Goal: Task Accomplishment & Management: Manage account settings

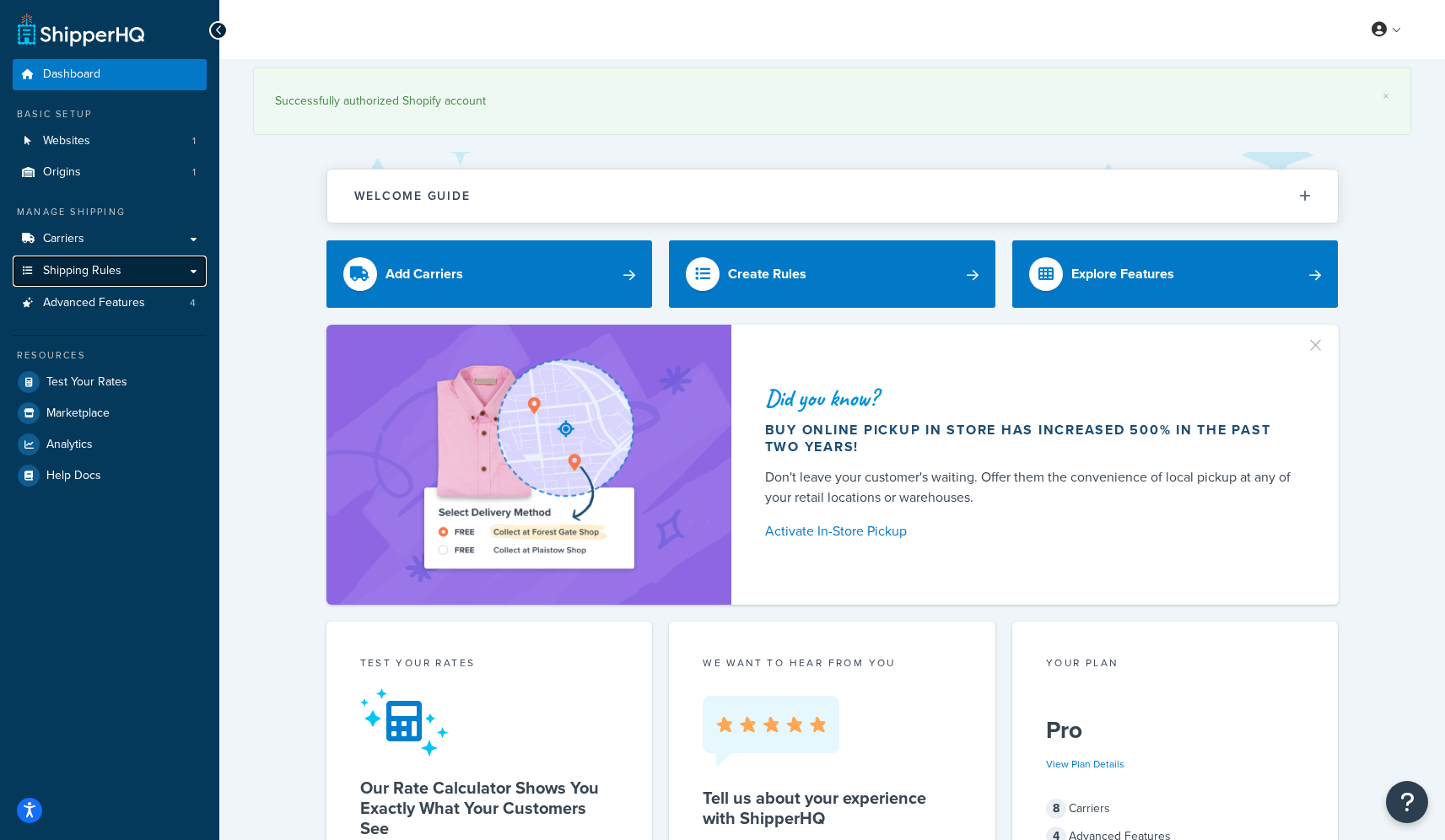
click at [94, 269] on span "Shipping Rules" at bounding box center [83, 271] width 79 height 15
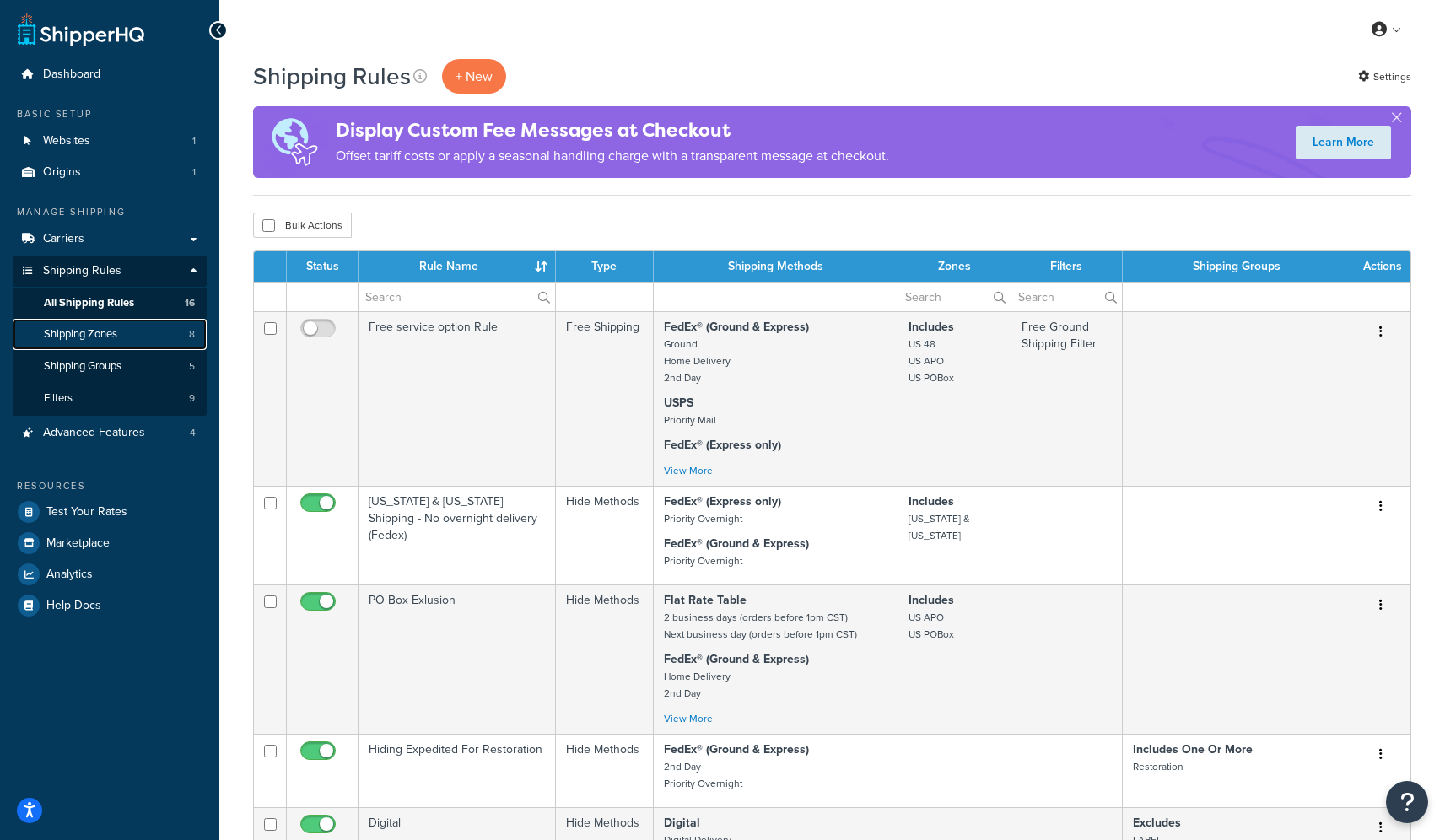
click at [126, 334] on link "Shipping Zones 8" at bounding box center [109, 335] width 194 height 32
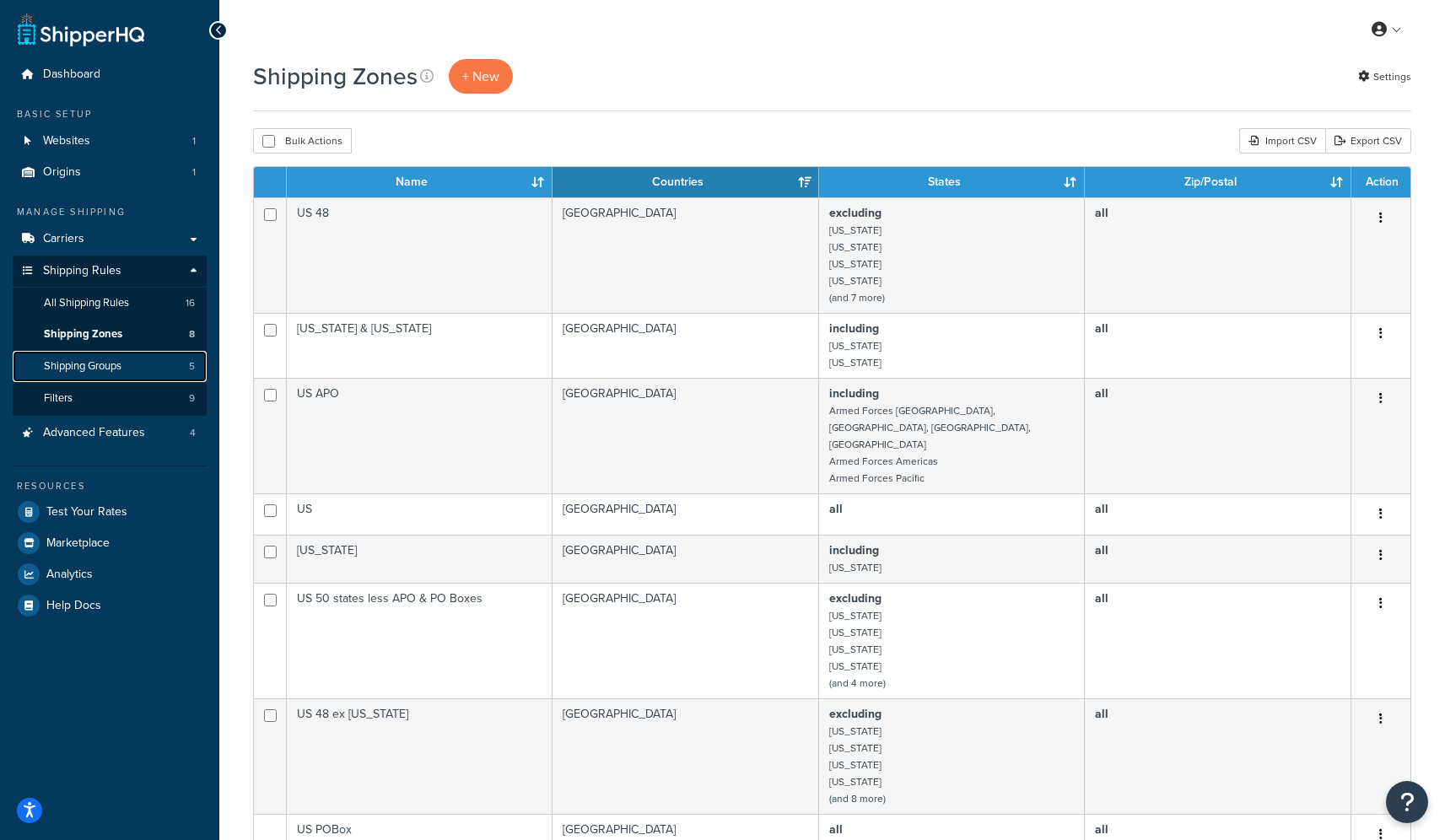
click at [113, 366] on span "Shipping Groups" at bounding box center [83, 366] width 78 height 15
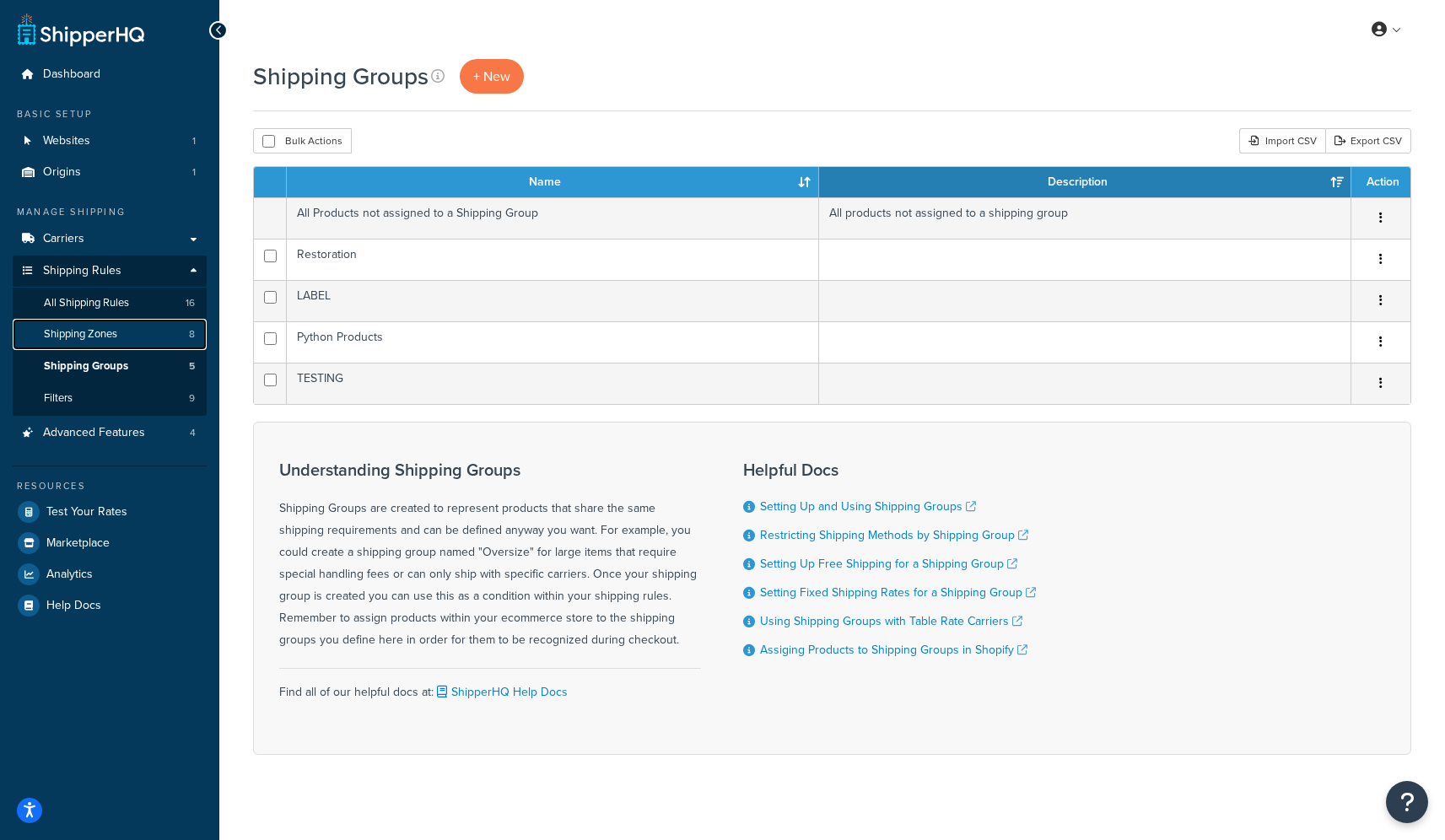
click at [99, 330] on span "Shipping Zones" at bounding box center [81, 334] width 73 height 15
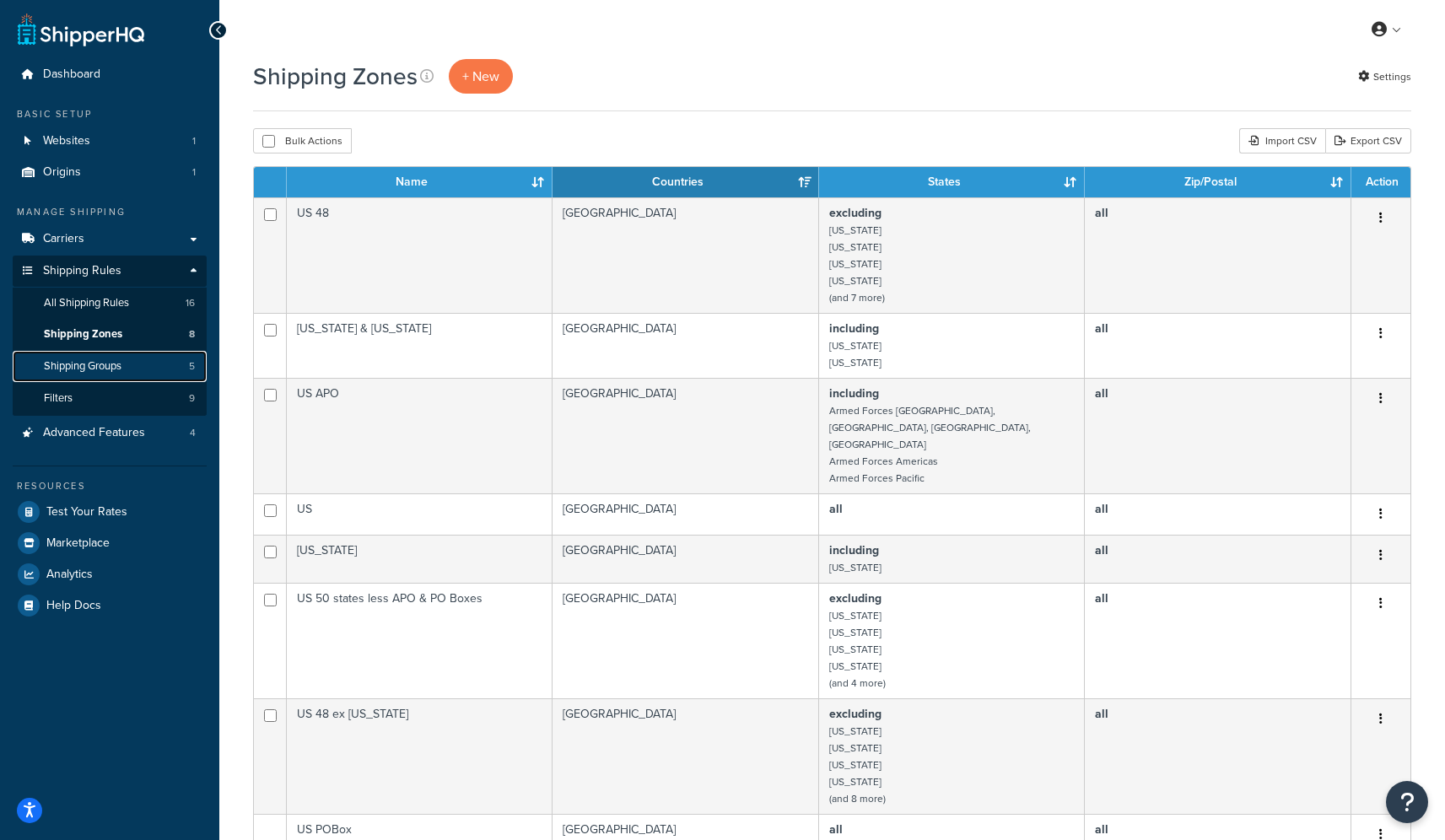
click at [78, 372] on span "Shipping Groups" at bounding box center [83, 366] width 78 height 15
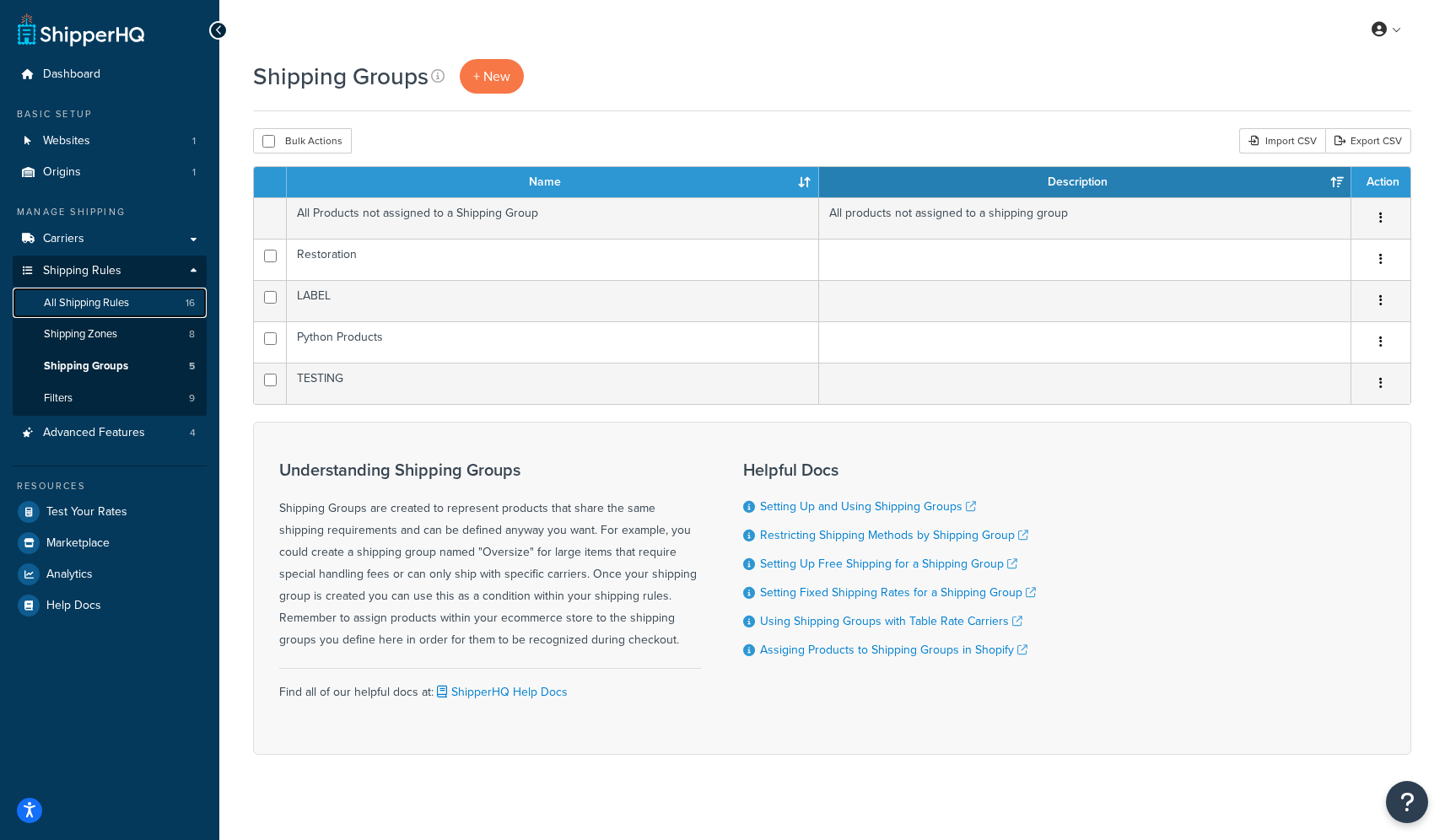
click at [121, 296] on span "All Shipping Rules" at bounding box center [87, 303] width 85 height 15
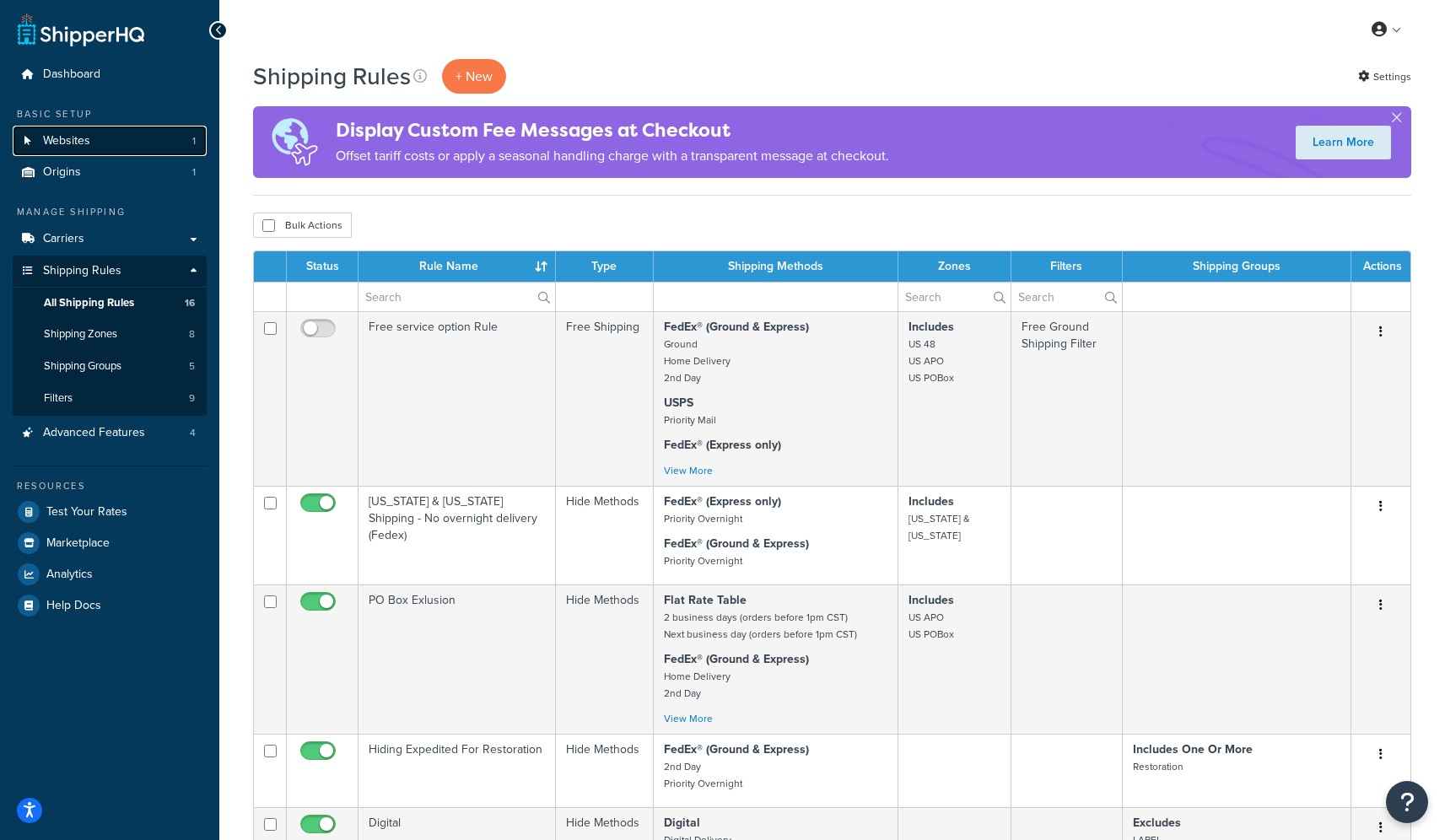
click at [105, 139] on link "Websites 1" at bounding box center [109, 142] width 194 height 32
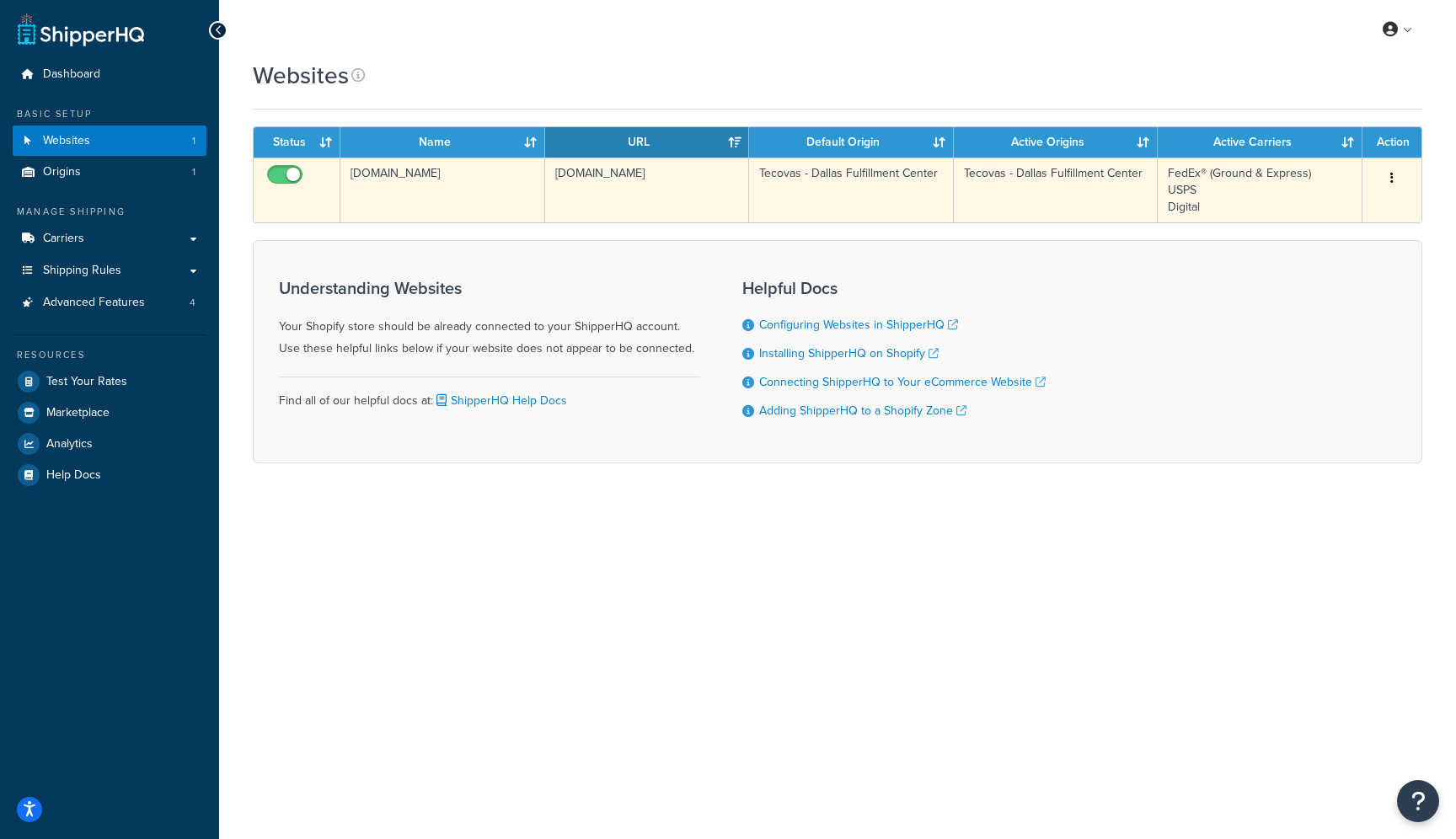
click at [1403, 179] on button "button" at bounding box center [1392, 178] width 24 height 27
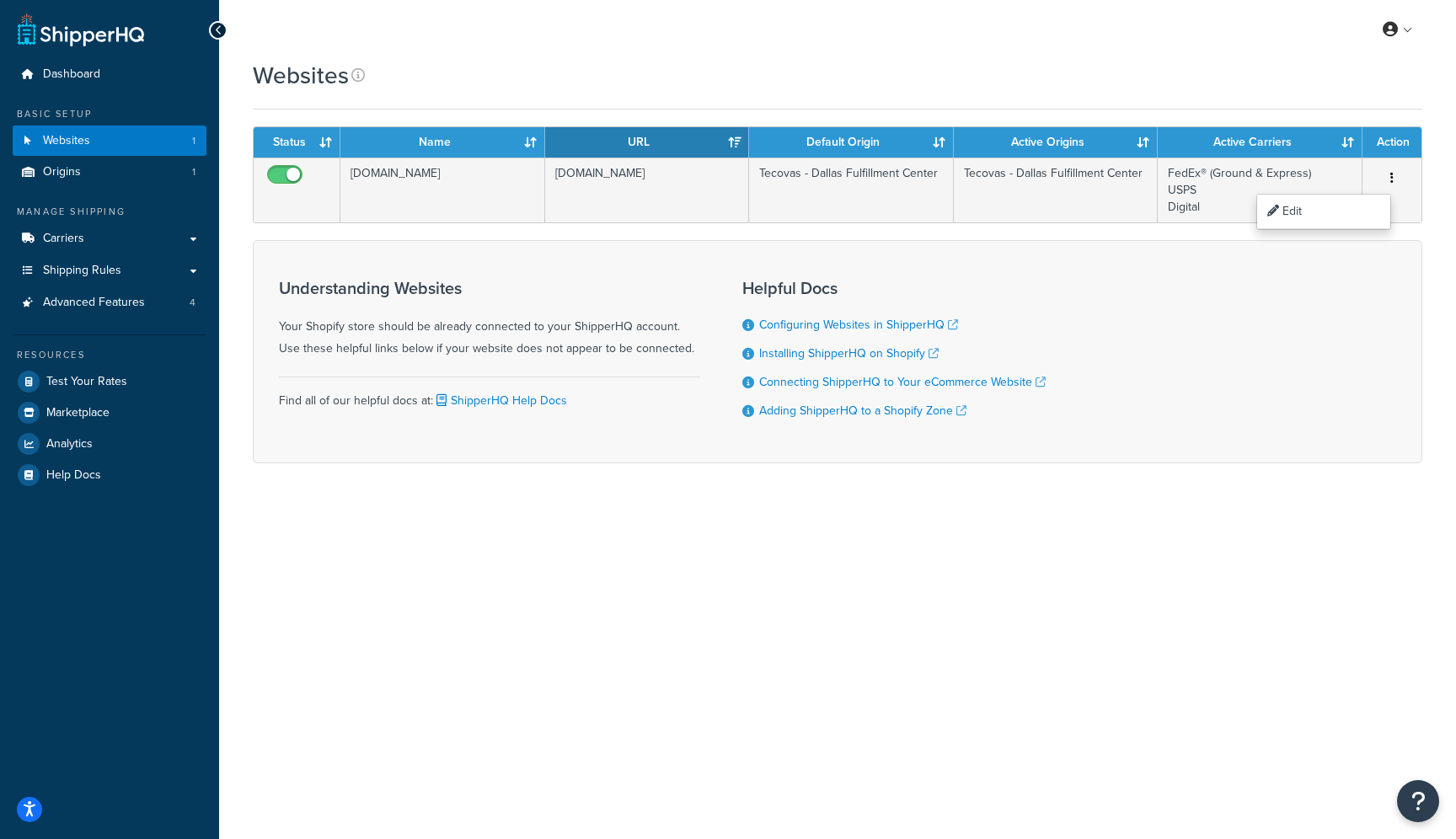
click at [1439, 299] on div "Websites Contact Us Send Us A Message Contact Information Name * Email * Compan…" at bounding box center [837, 290] width 1237 height 463
click at [657, 484] on div "Websites Contact Us Send Us A Message Contact Information Name * Email * Compan…" at bounding box center [837, 290] width 1237 height 463
click at [697, 615] on div "My Profile Billing Global Settings Contact Us Logout Websites Contact Us Send U…" at bounding box center [837, 419] width 1237 height 839
click at [1111, 419] on div "Understanding Websites Your Shopify store should be already connected to your S…" at bounding box center [837, 351] width 1170 height 223
click at [935, 486] on div "Websites Contact Us Send Us A Message Contact Information Name * Email * Compan…" at bounding box center [837, 290] width 1237 height 463
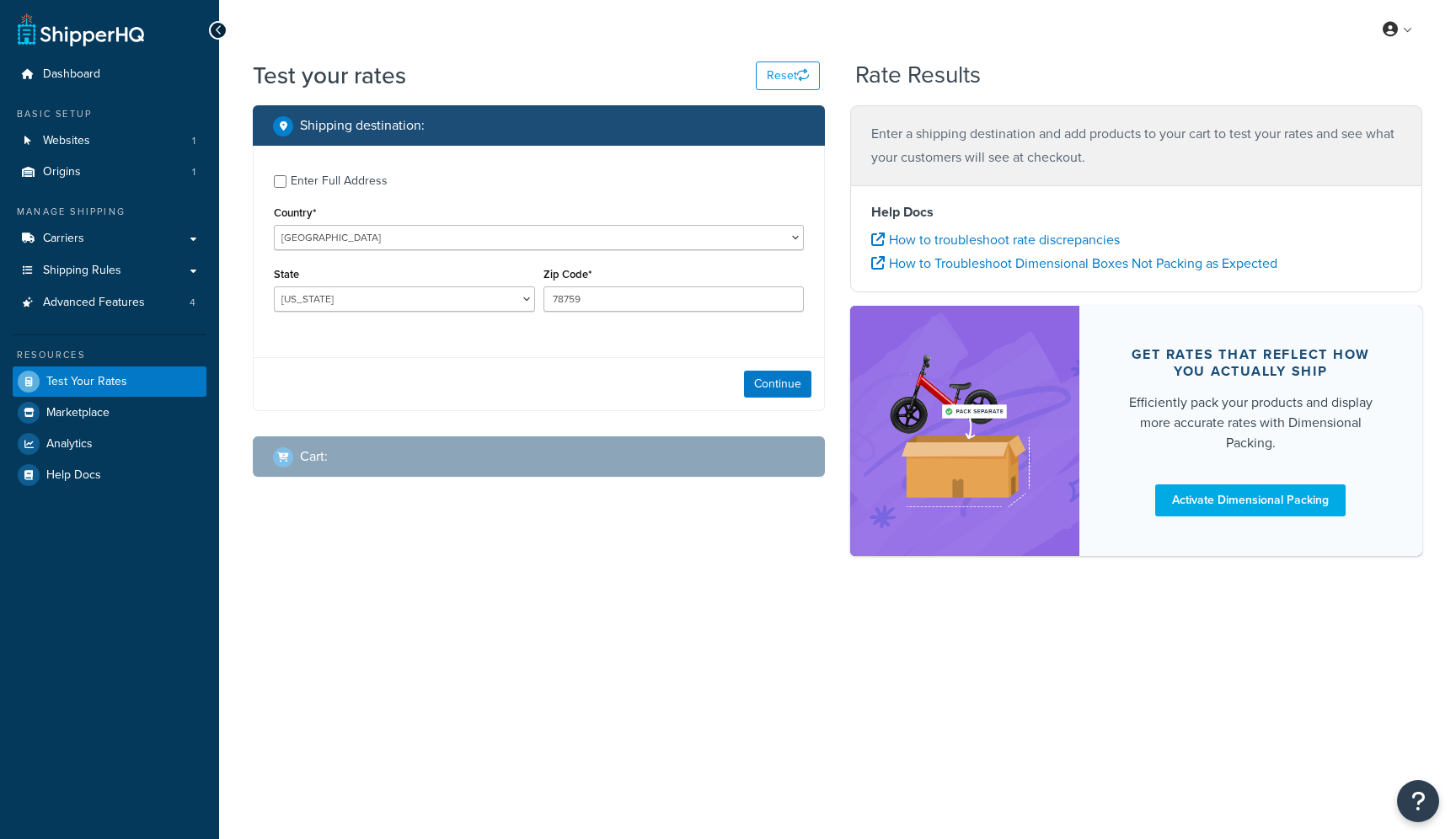
select select "[GEOGRAPHIC_DATA]"
click at [97, 243] on link "Carriers" at bounding box center [109, 239] width 194 height 31
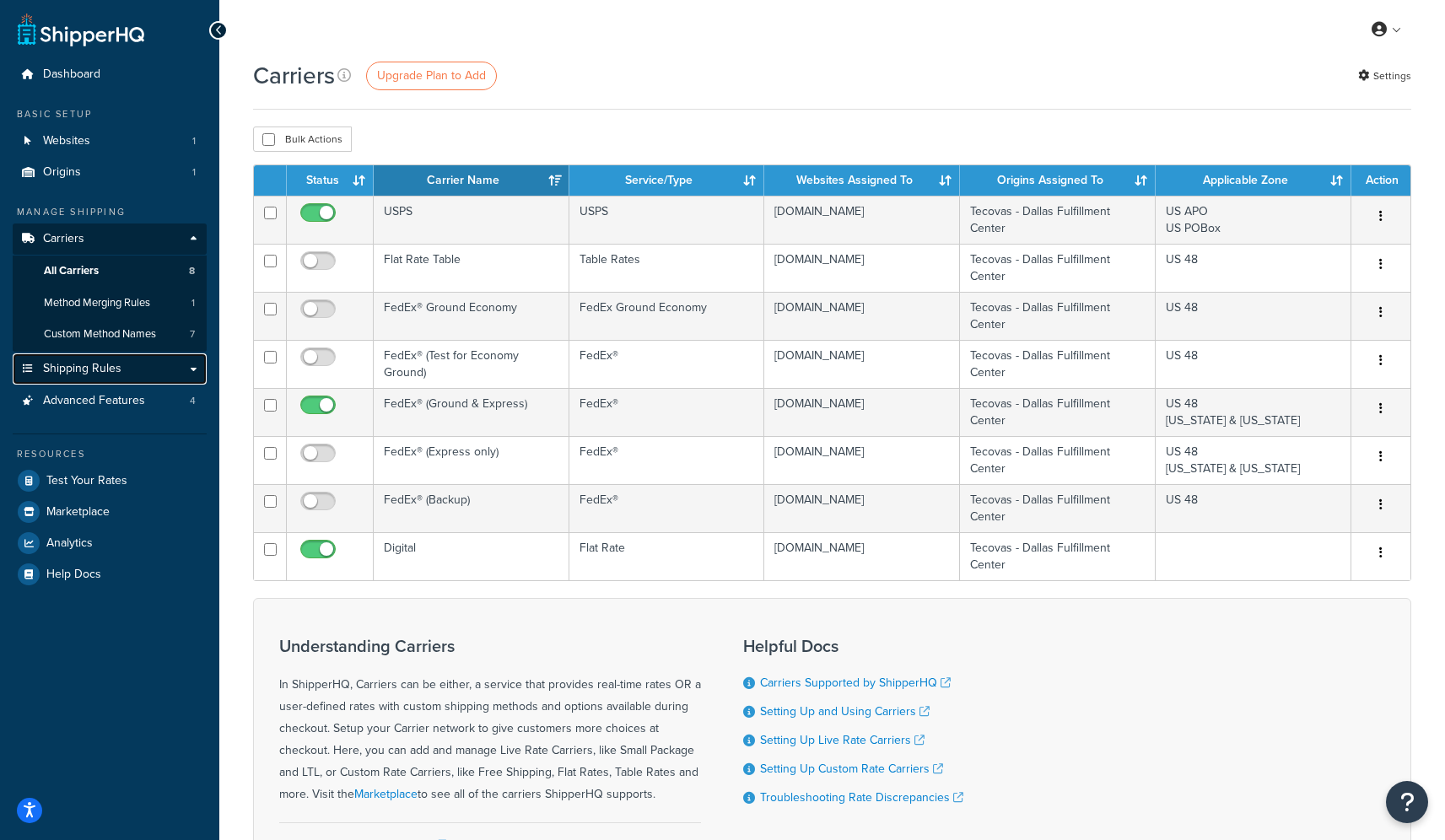
click at [119, 369] on span "Shipping Rules" at bounding box center [83, 368] width 79 height 15
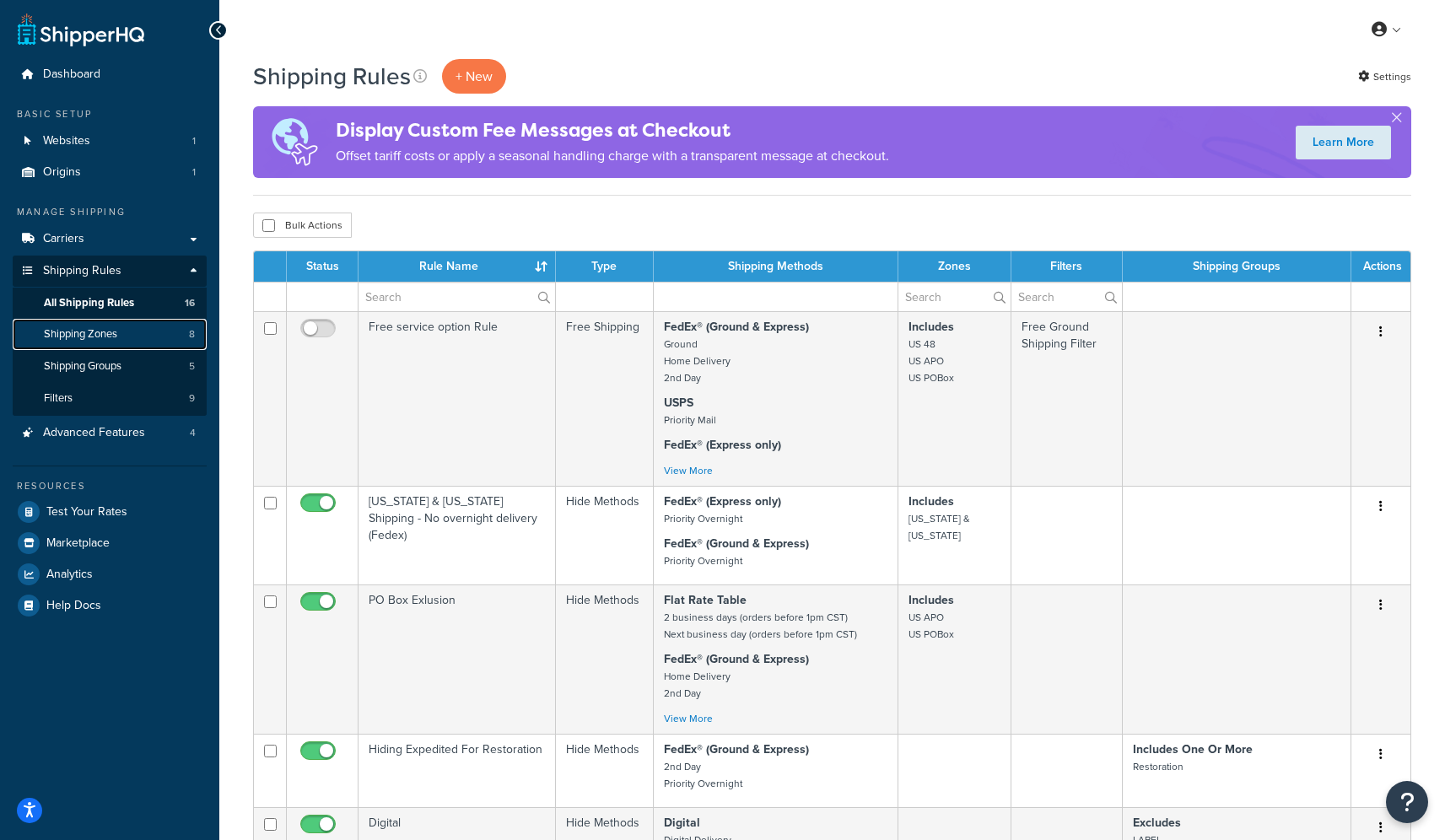
click at [99, 344] on link "Shipping Zones 8" at bounding box center [109, 335] width 194 height 32
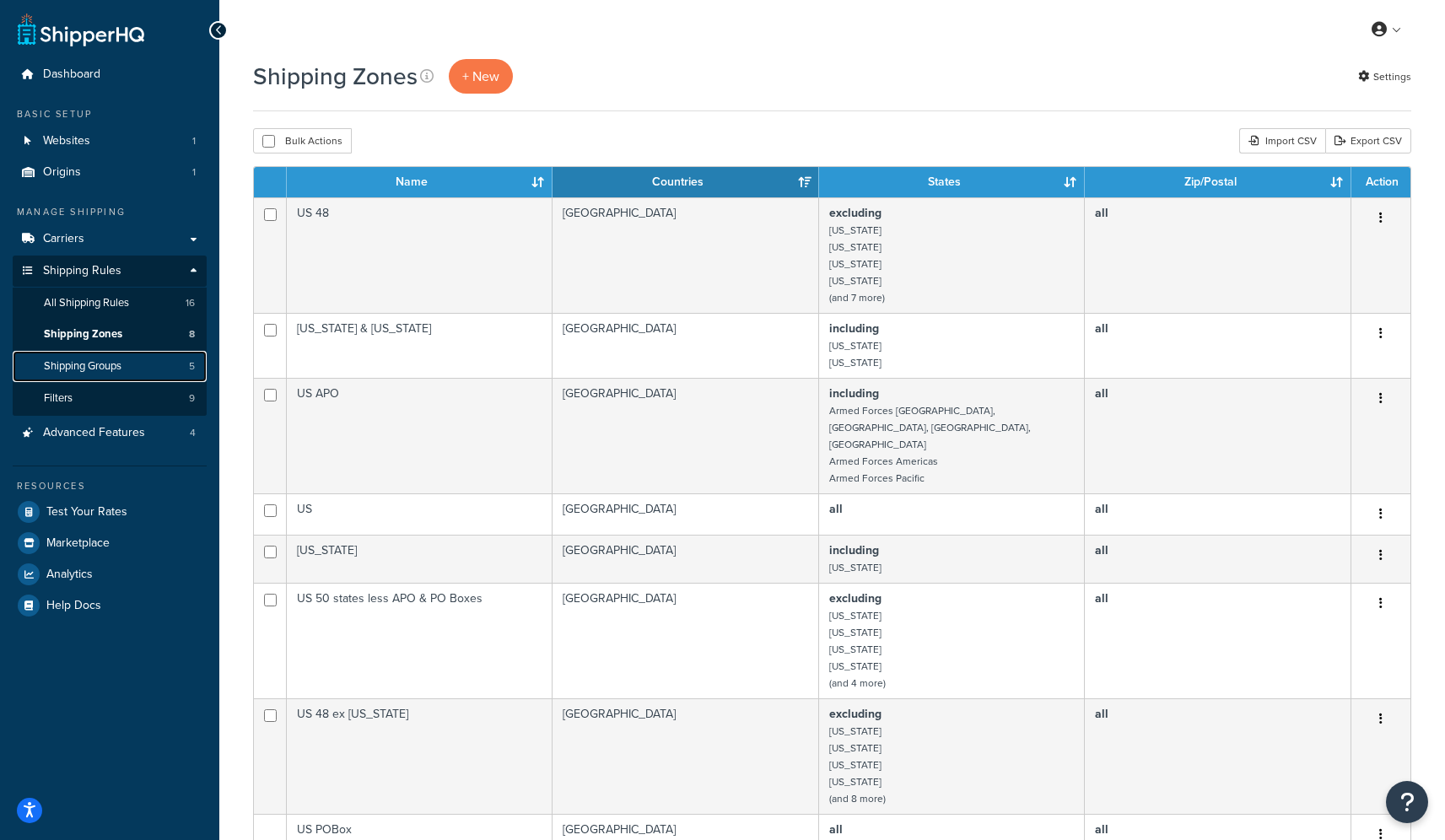
click at [108, 371] on span "Shipping Groups" at bounding box center [83, 366] width 78 height 15
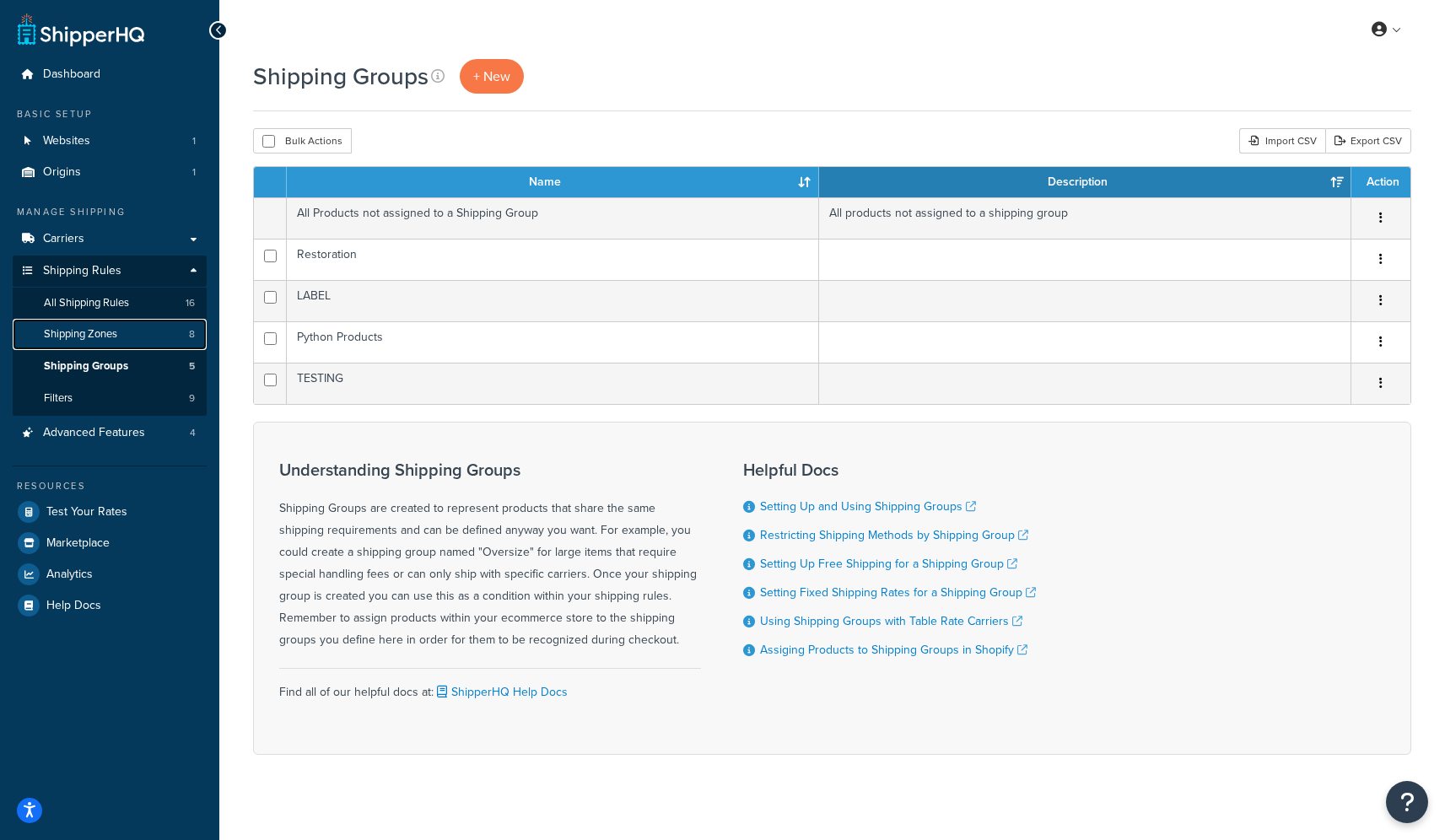
click at [101, 339] on span "Shipping Zones" at bounding box center [81, 334] width 73 height 15
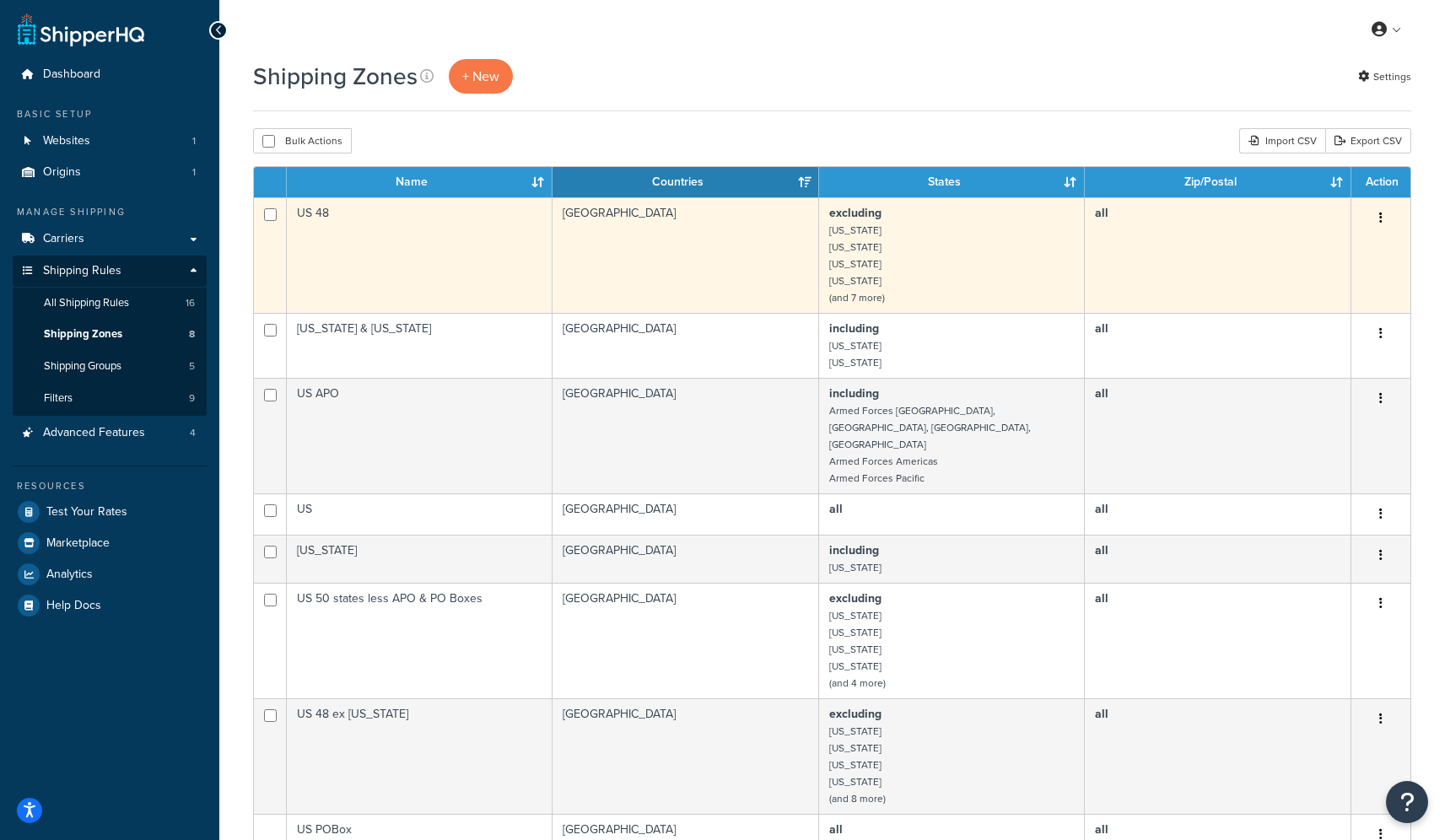
click at [1379, 217] on icon "button" at bounding box center [1380, 218] width 3 height 12
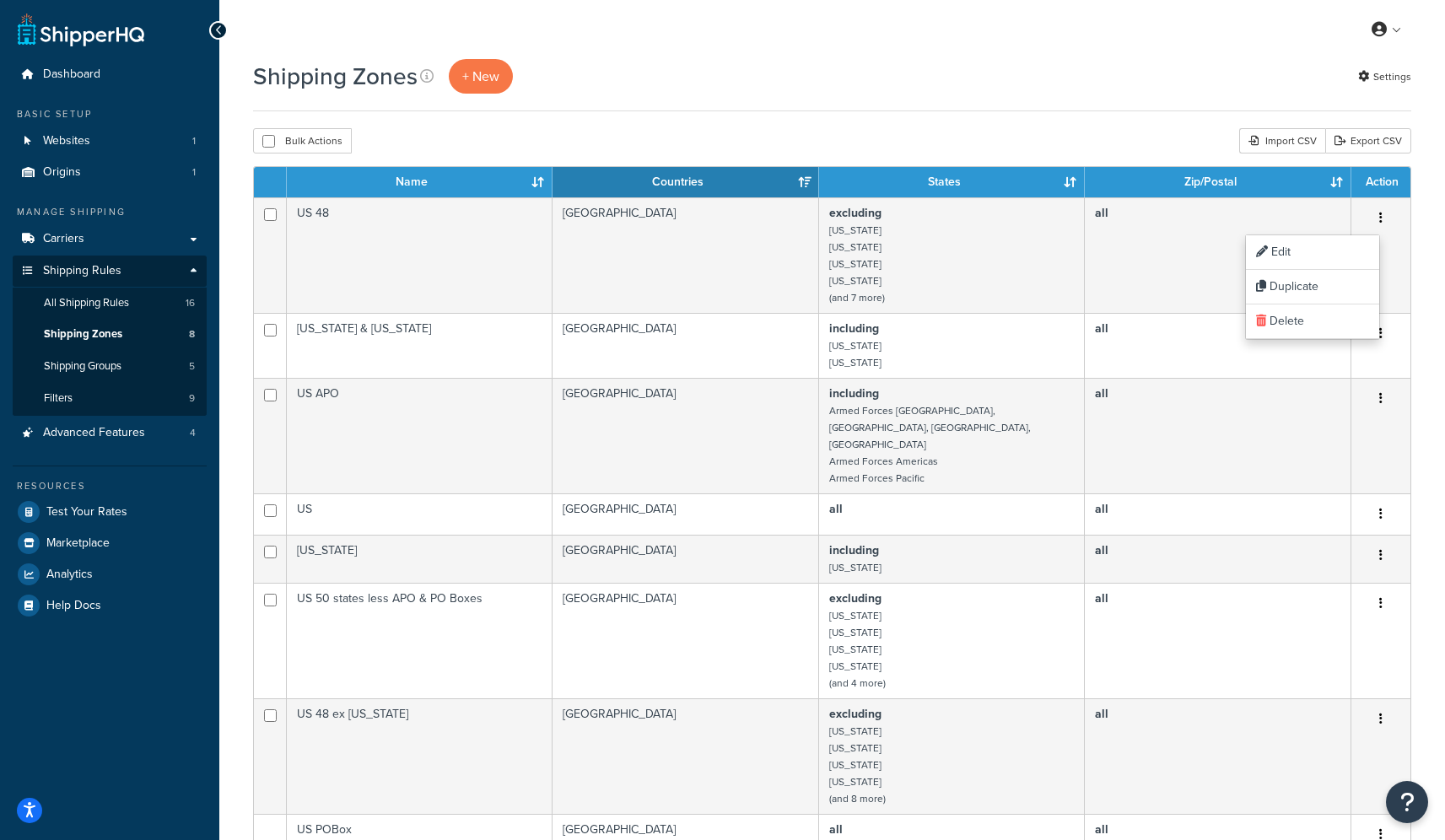
click at [774, 130] on div "Bulk Actions Duplicate [GEOGRAPHIC_DATA] Import CSV Export CSV" at bounding box center [832, 141] width 1158 height 26
click at [79, 232] on span "Carriers" at bounding box center [64, 238] width 41 height 15
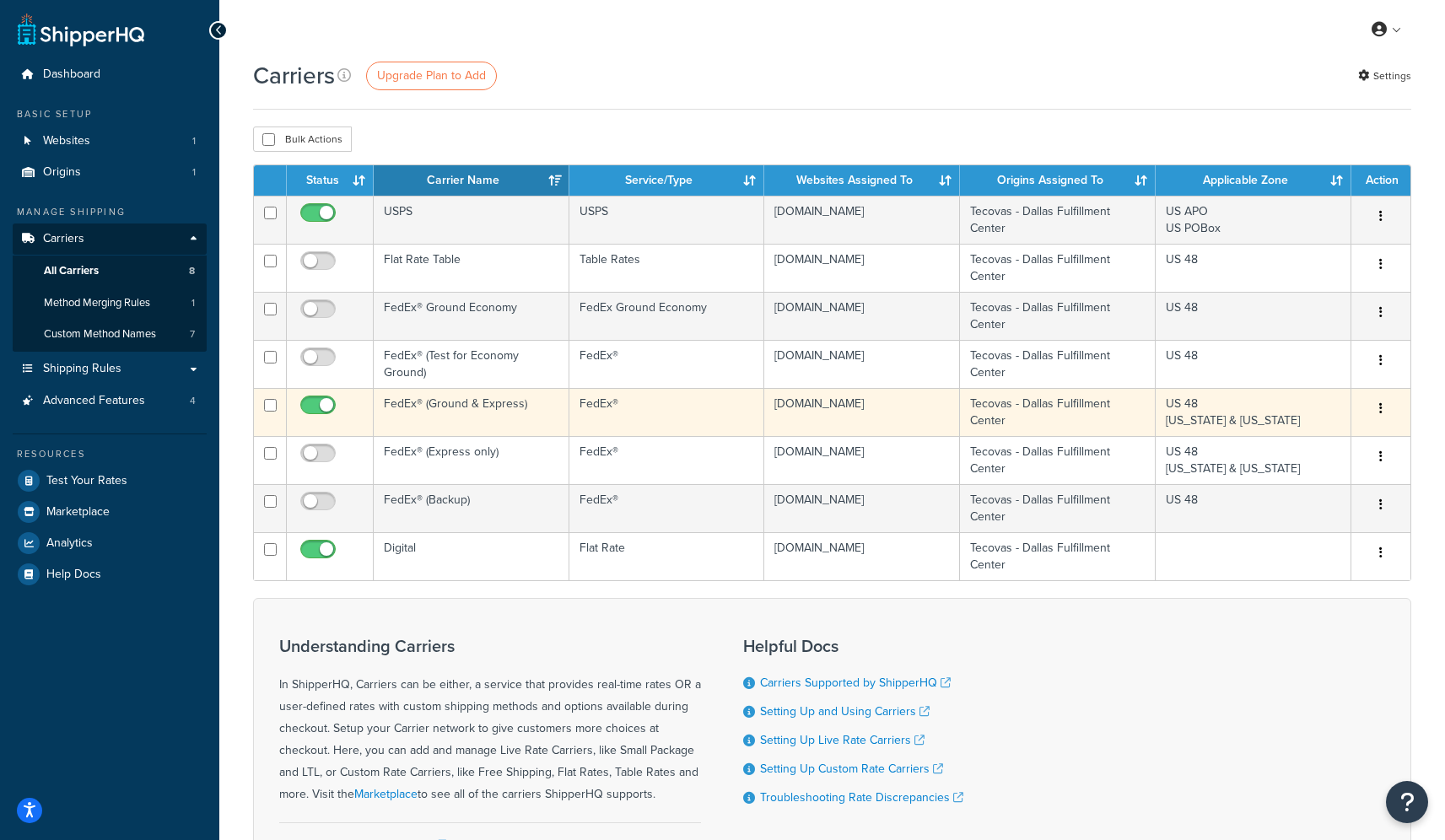
click at [320, 409] on input "checkbox" at bounding box center [319, 409] width 46 height 21
checkbox input "false"
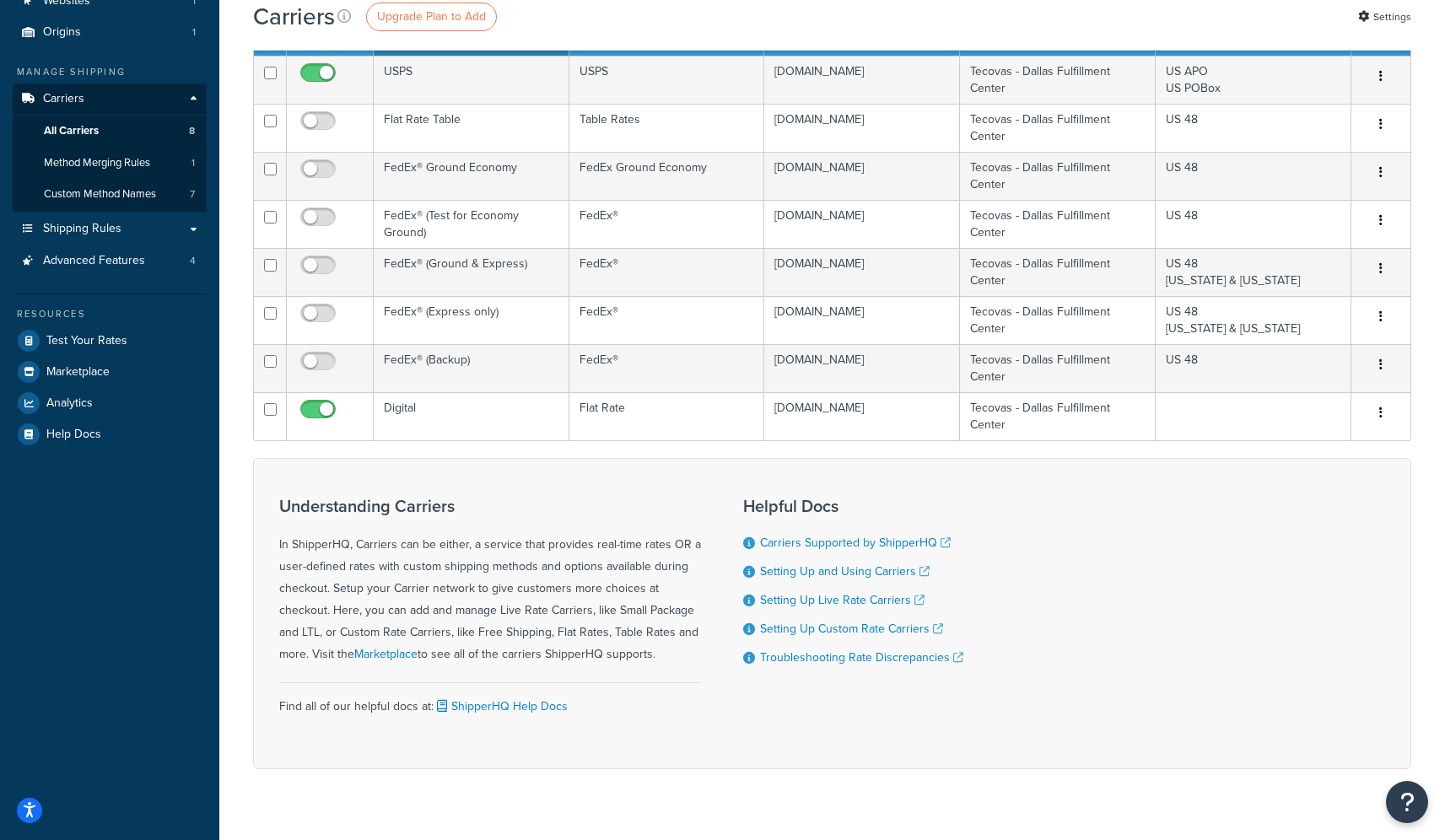
scroll to position [138, 0]
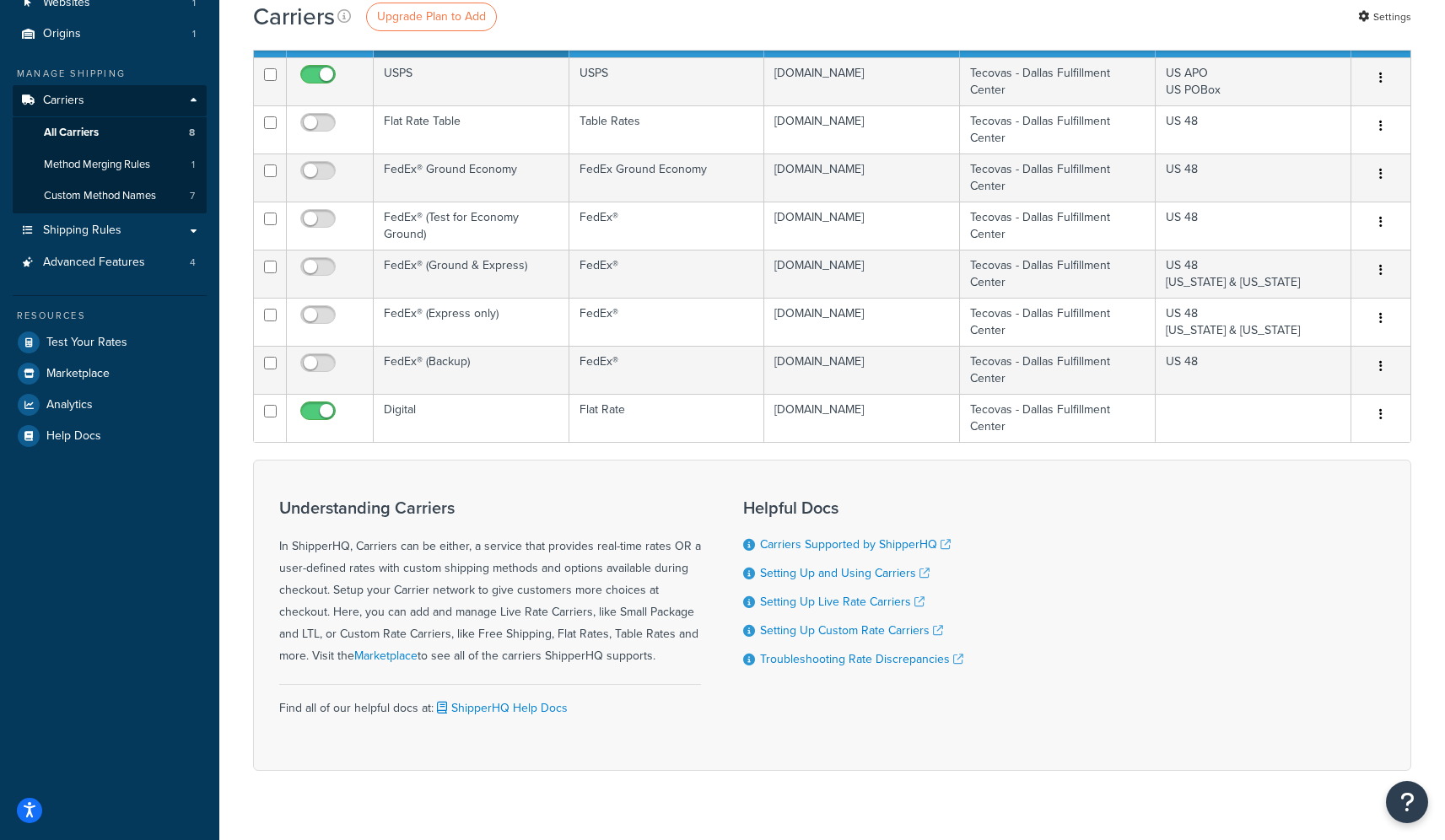
click at [485, 519] on div "Understanding Carriers In ShipperHQ, Carriers can be either, a service that pro…" at bounding box center [490, 582] width 422 height 168
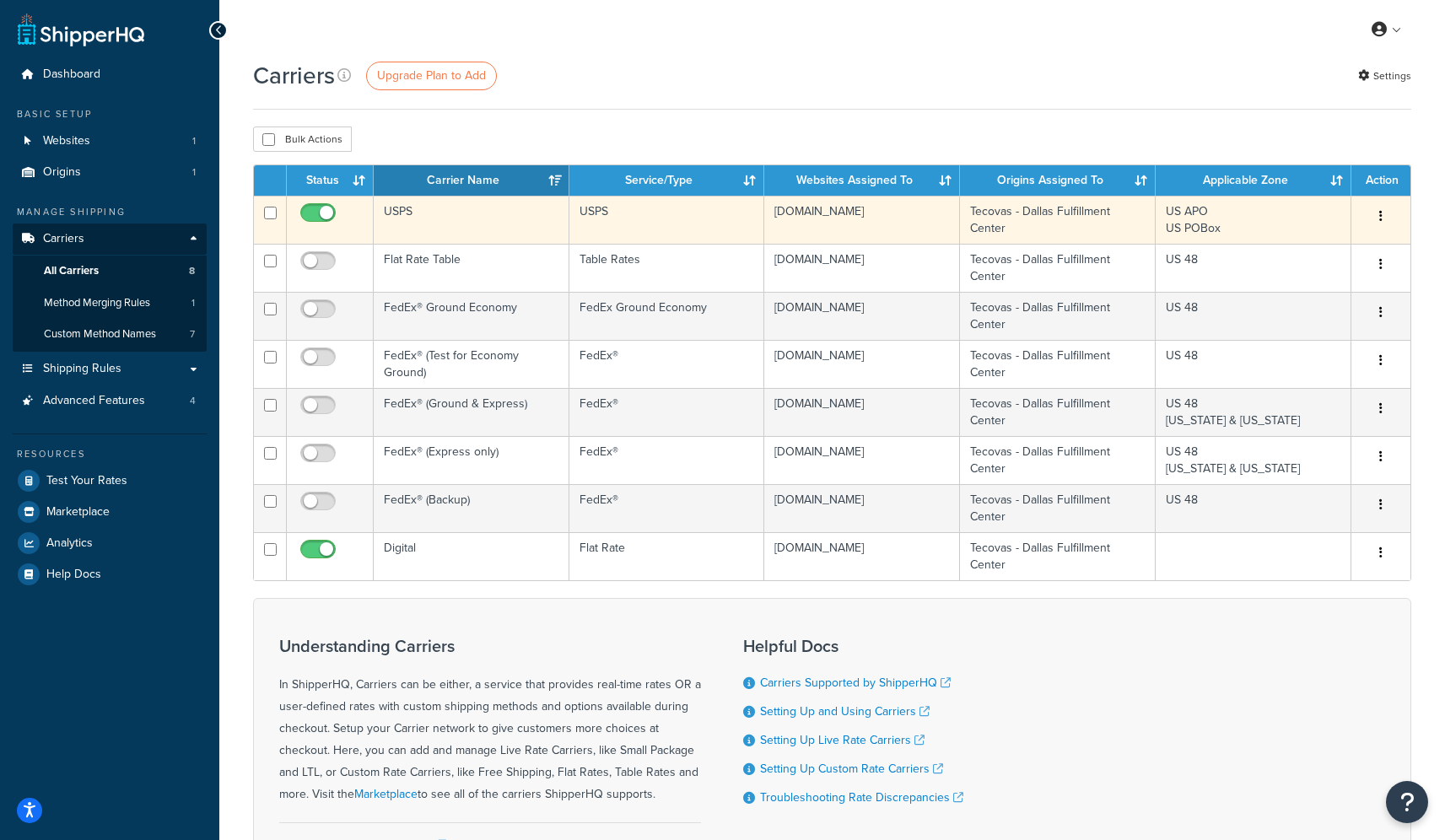
click at [318, 215] on input "checkbox" at bounding box center [319, 217] width 46 height 21
checkbox input "false"
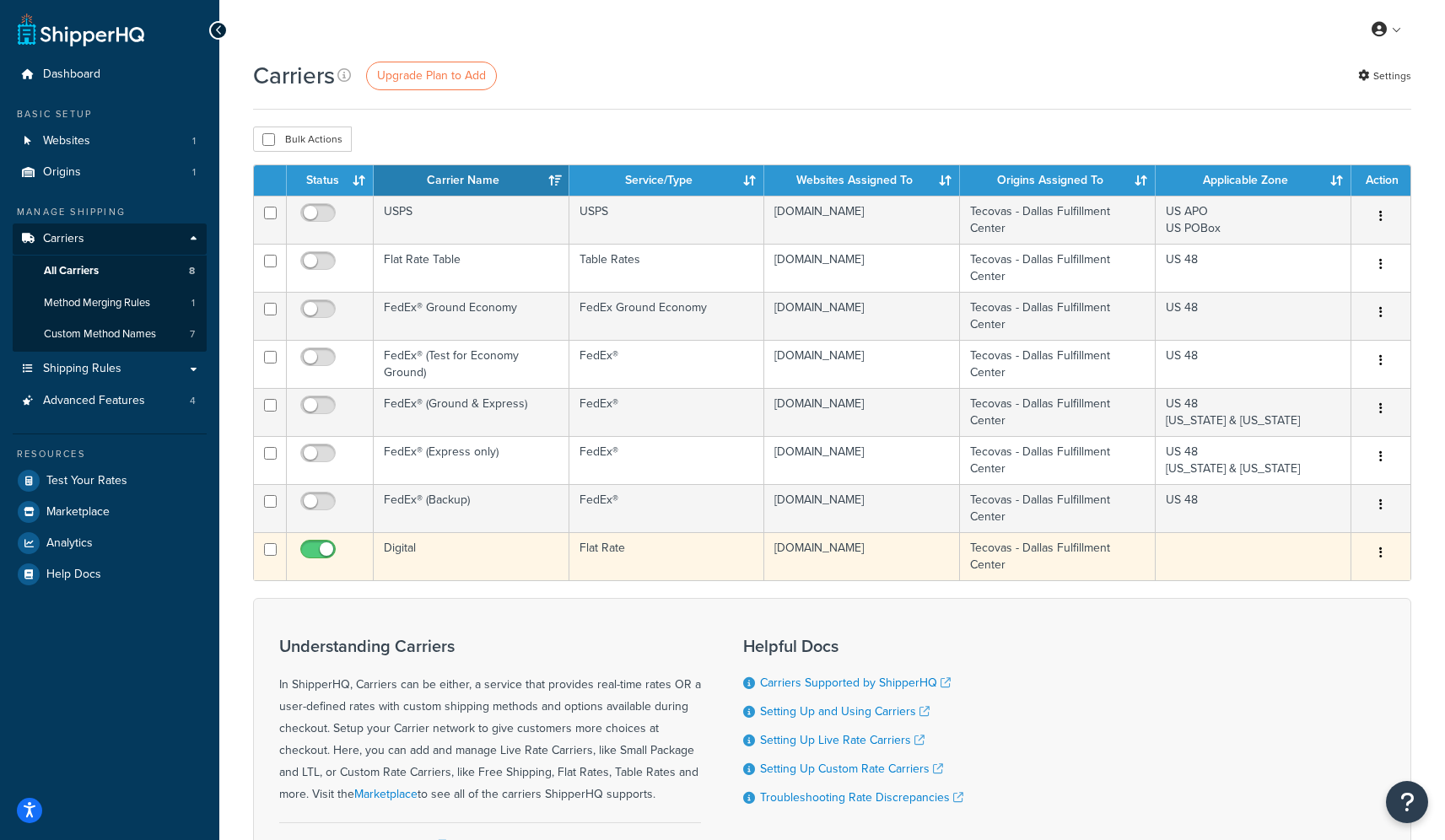
click at [324, 547] on input "checkbox" at bounding box center [319, 552] width 46 height 21
checkbox input "false"
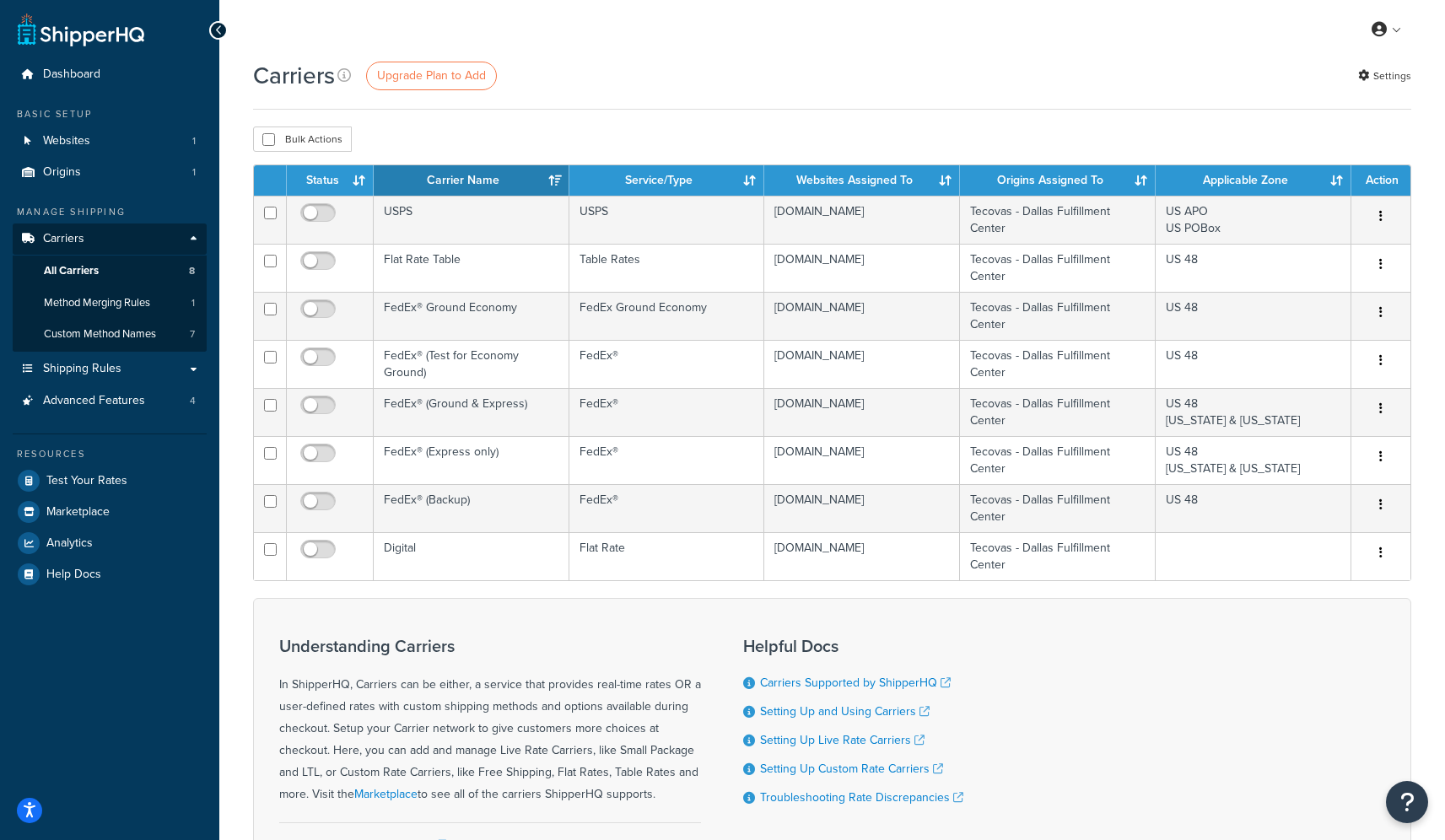
click at [475, 615] on div "Understanding Carriers In ShipperHQ, Carriers can be either, a service that pro…" at bounding box center [832, 753] width 1158 height 311
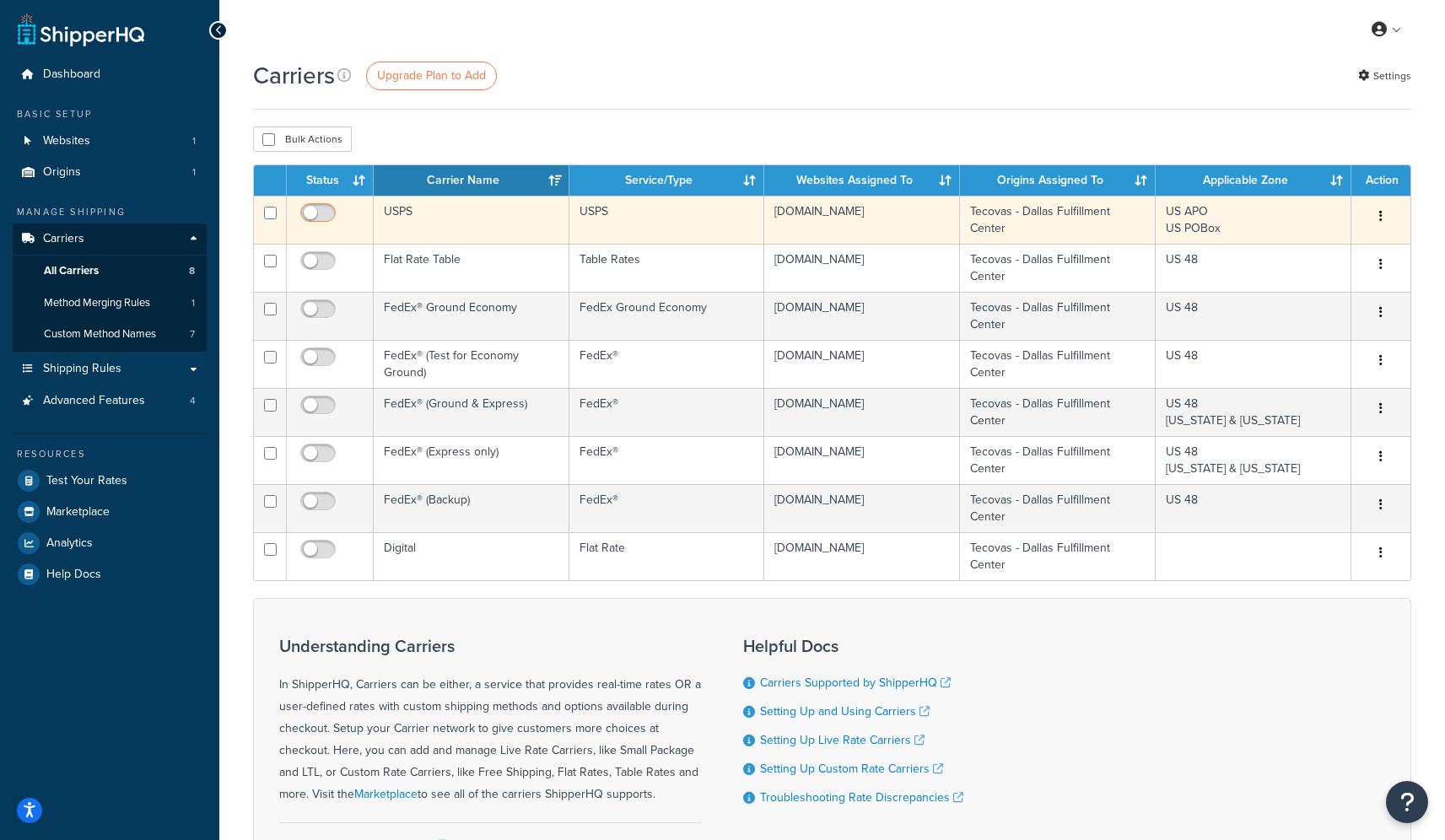
click at [317, 215] on input "checkbox" at bounding box center [319, 217] width 46 height 21
checkbox input "true"
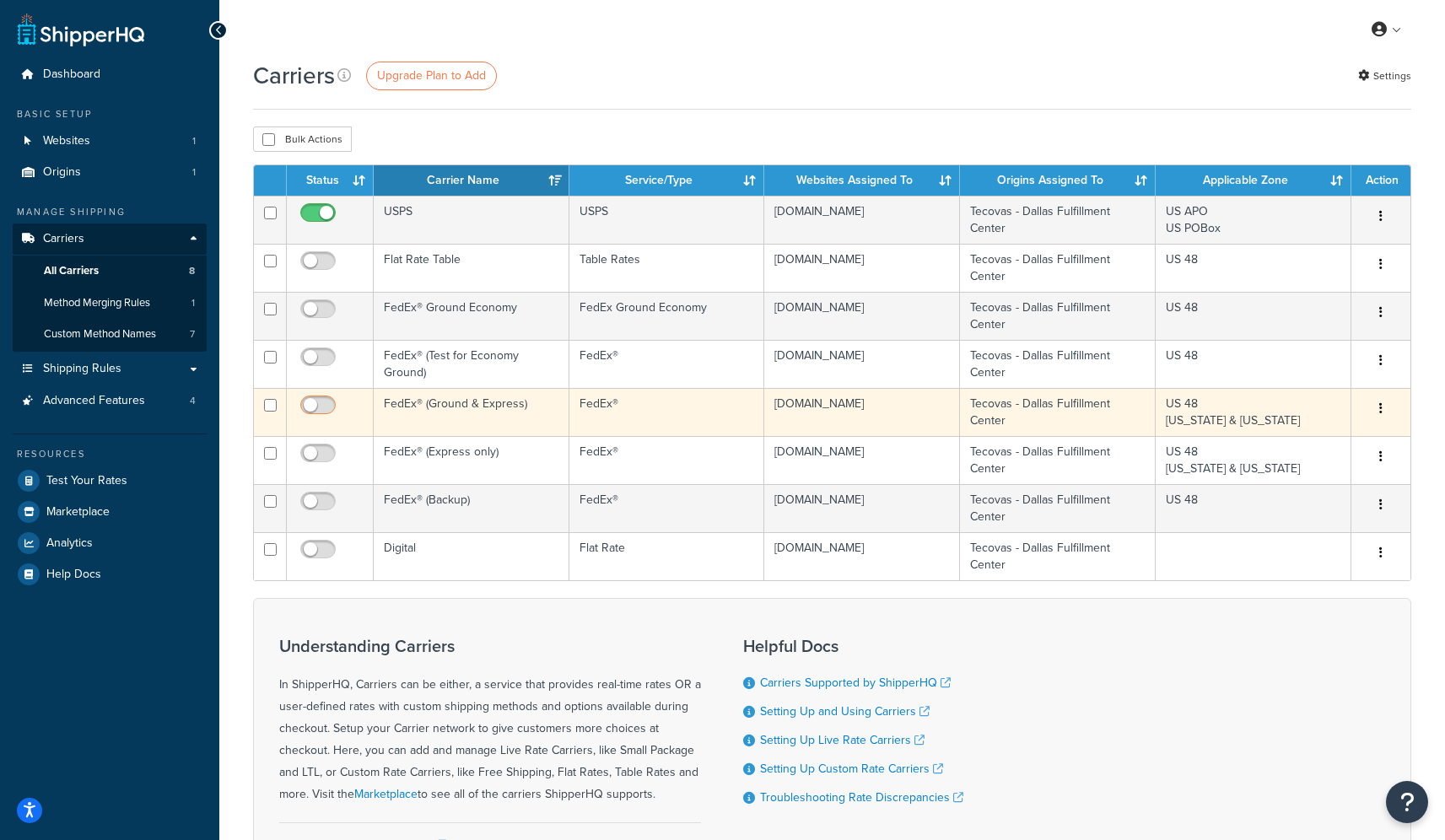
click at [318, 406] on input "checkbox" at bounding box center [319, 409] width 46 height 21
checkbox input "true"
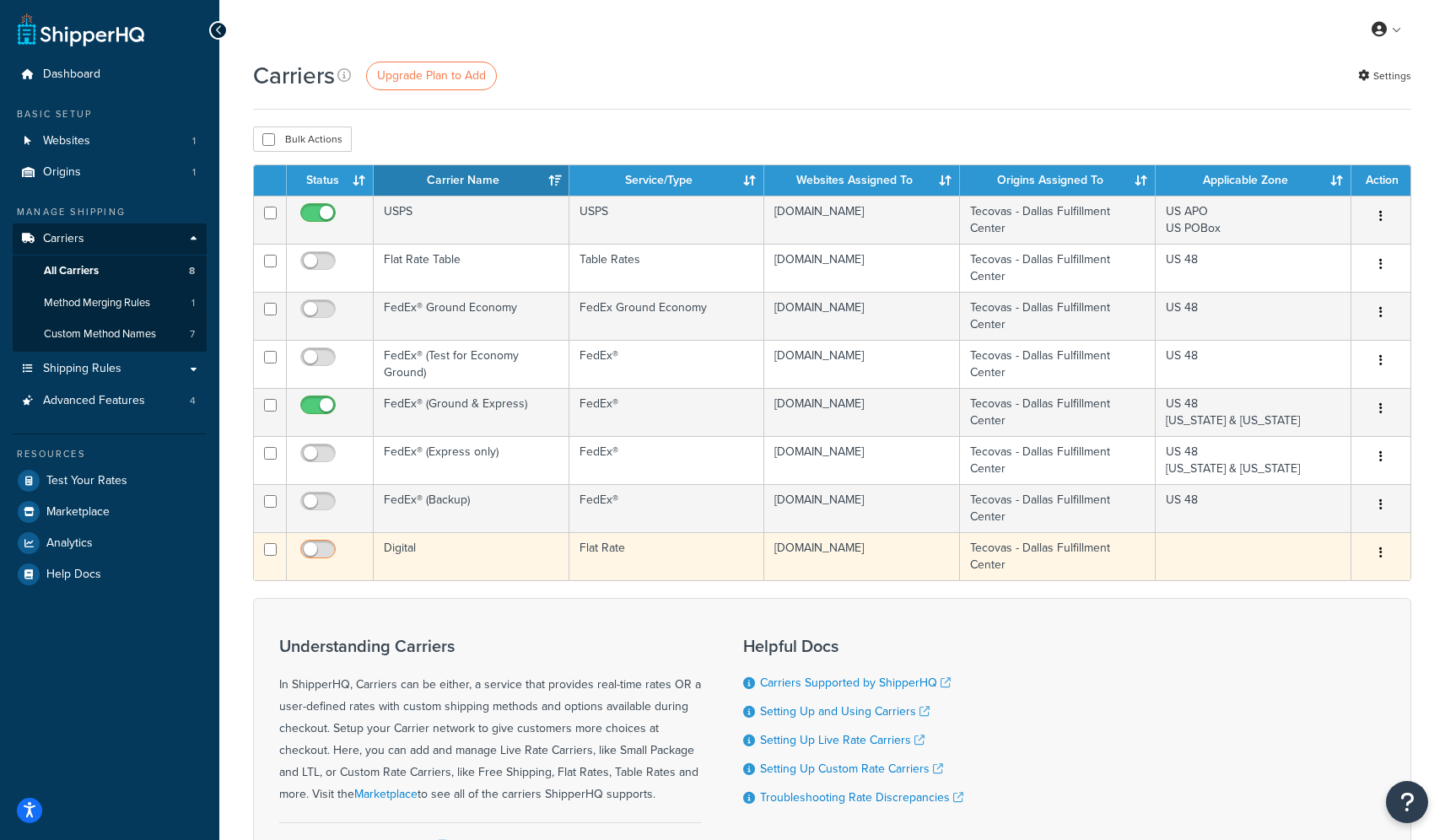
click at [323, 550] on input "checkbox" at bounding box center [319, 552] width 46 height 21
checkbox input "true"
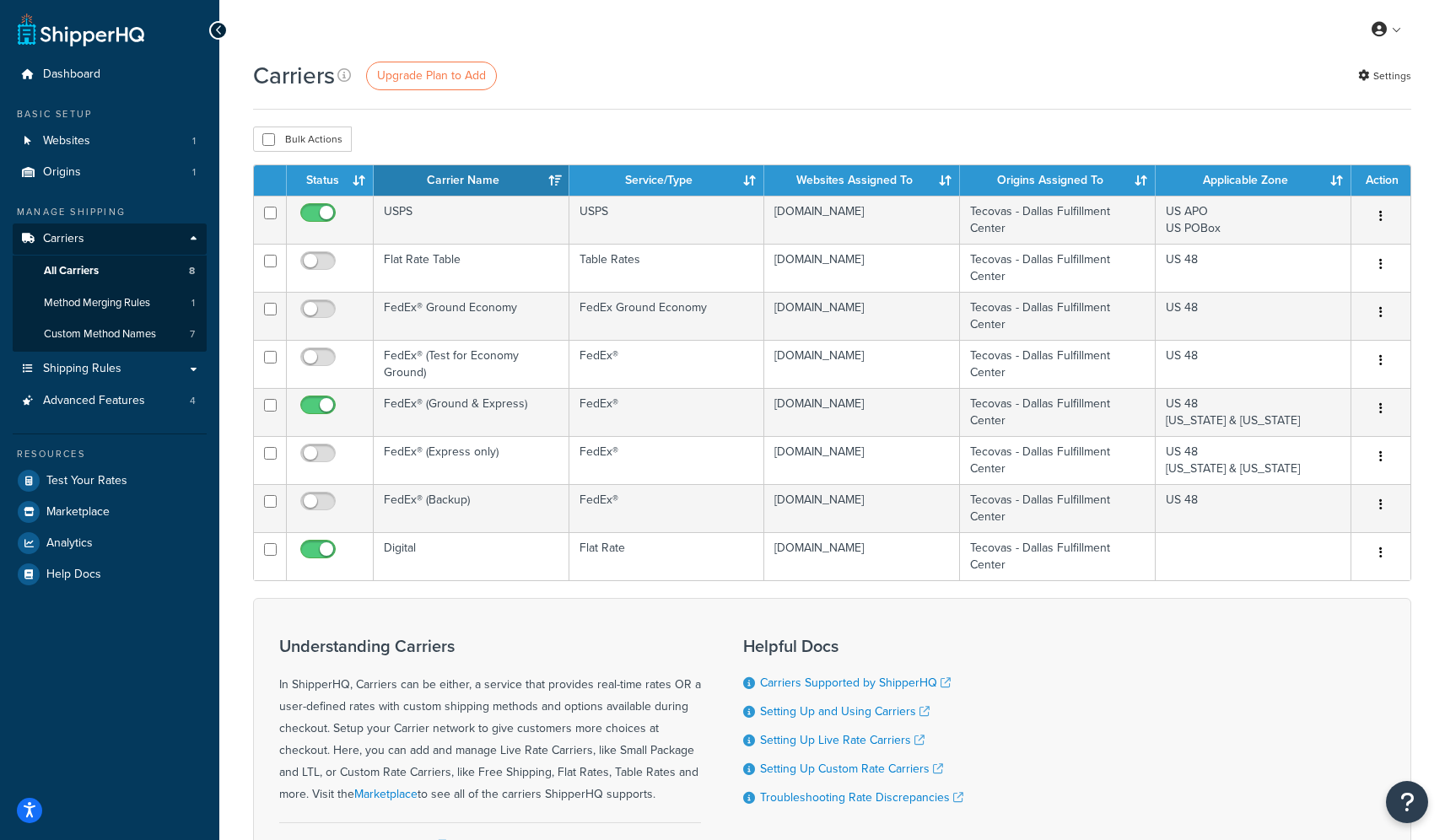
click at [681, 121] on div "Carriers Upgrade Plan to Add Settings Bulk Actions Duplicate Delete Contact Us …" at bounding box center [832, 513] width 1225 height 909
click at [88, 150] on link "Websites 1" at bounding box center [109, 142] width 194 height 32
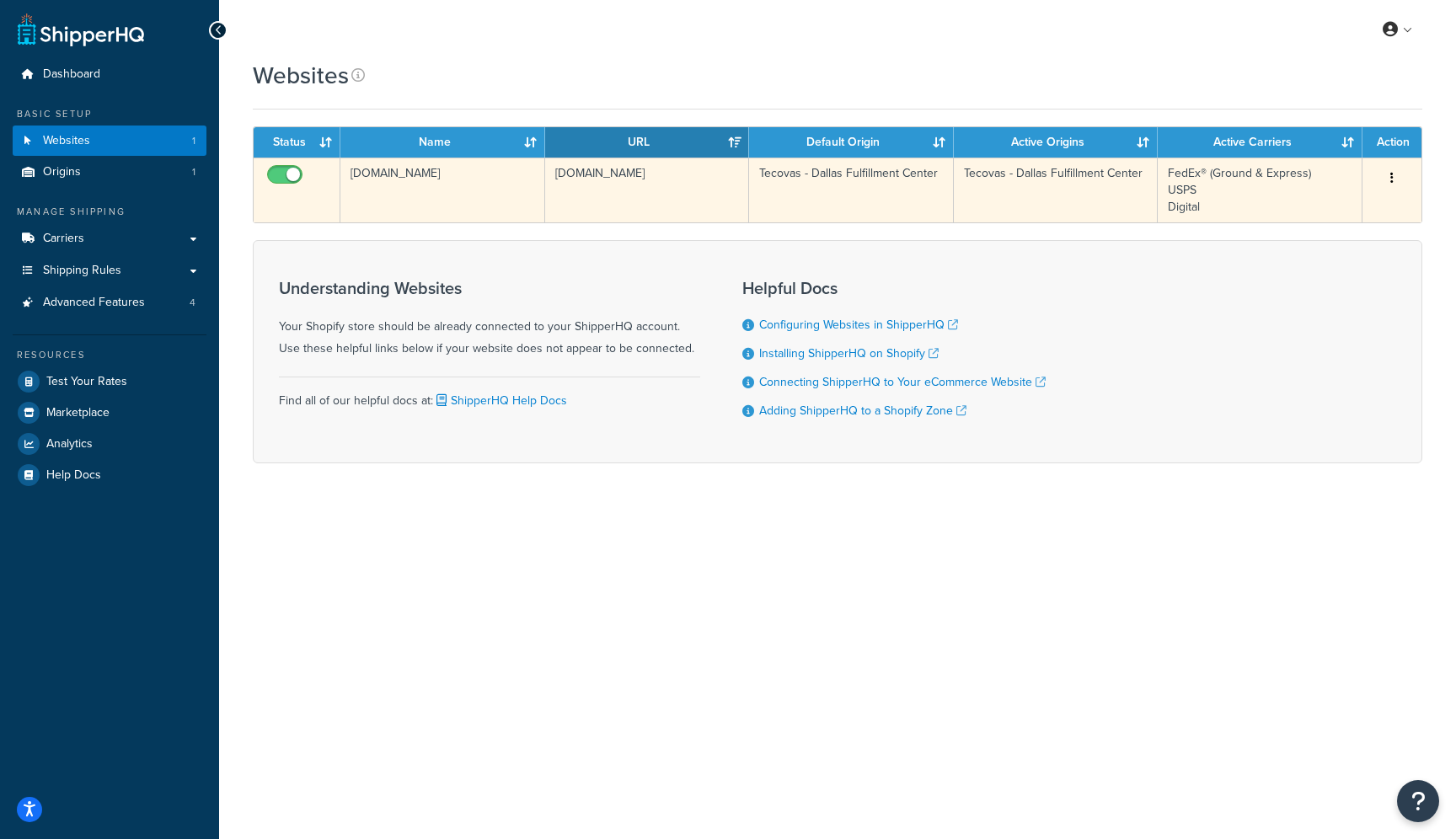
click at [1391, 173] on icon "button" at bounding box center [1391, 178] width 3 height 12
click at [1327, 209] on link "Edit" at bounding box center [1323, 211] width 133 height 34
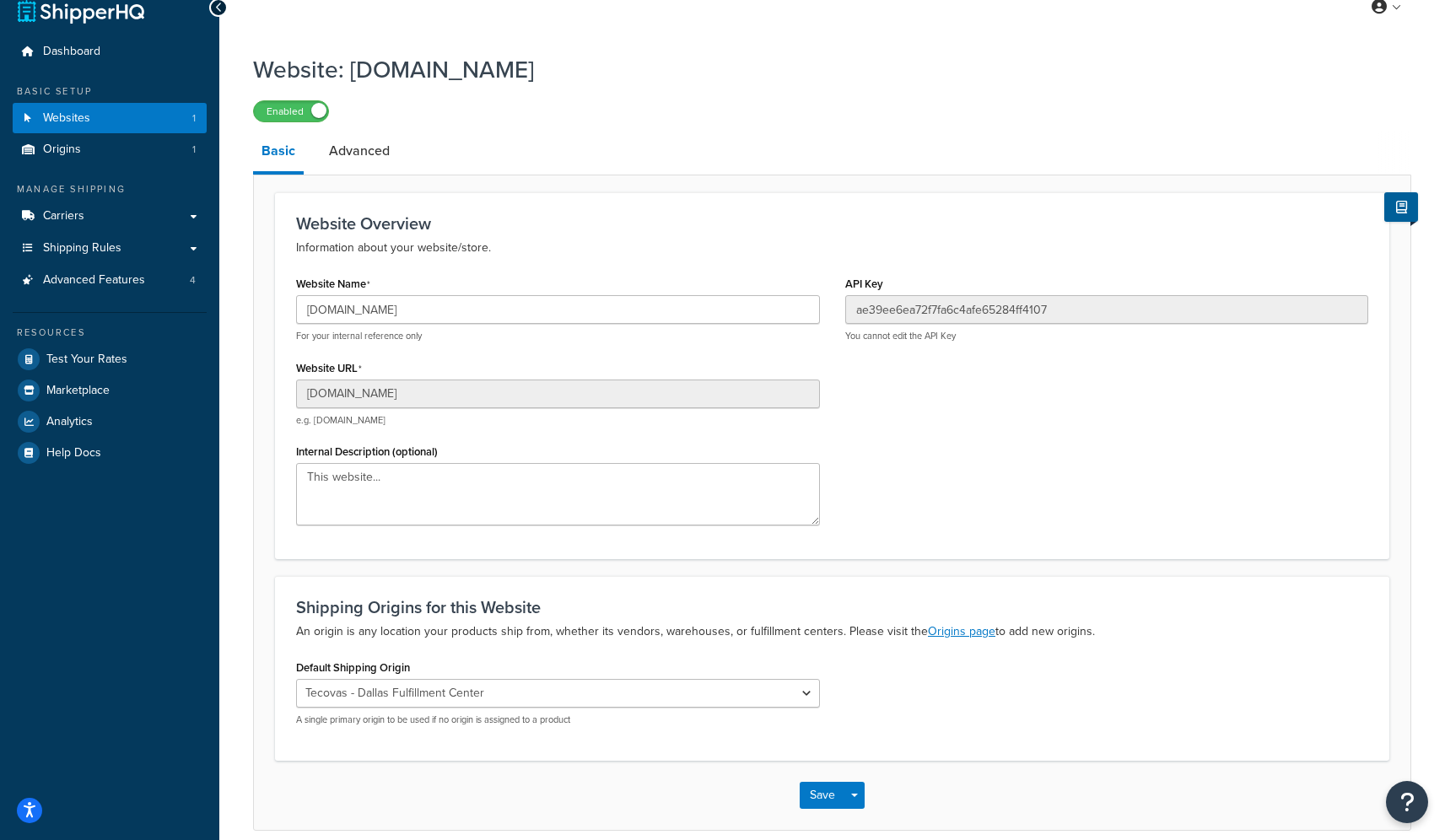
scroll to position [55, 0]
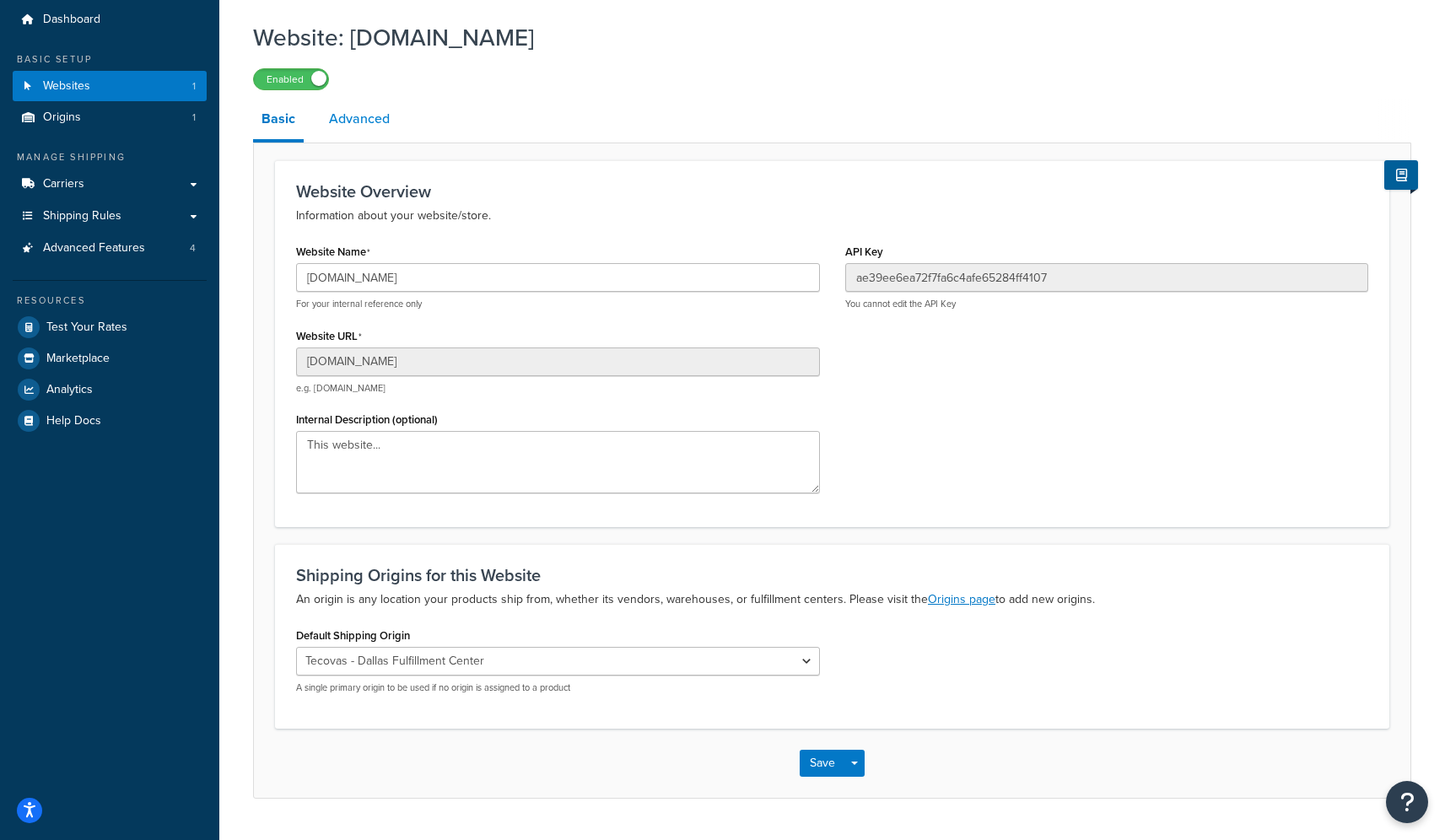
click at [362, 126] on link "Advanced" at bounding box center [359, 118] width 78 height 40
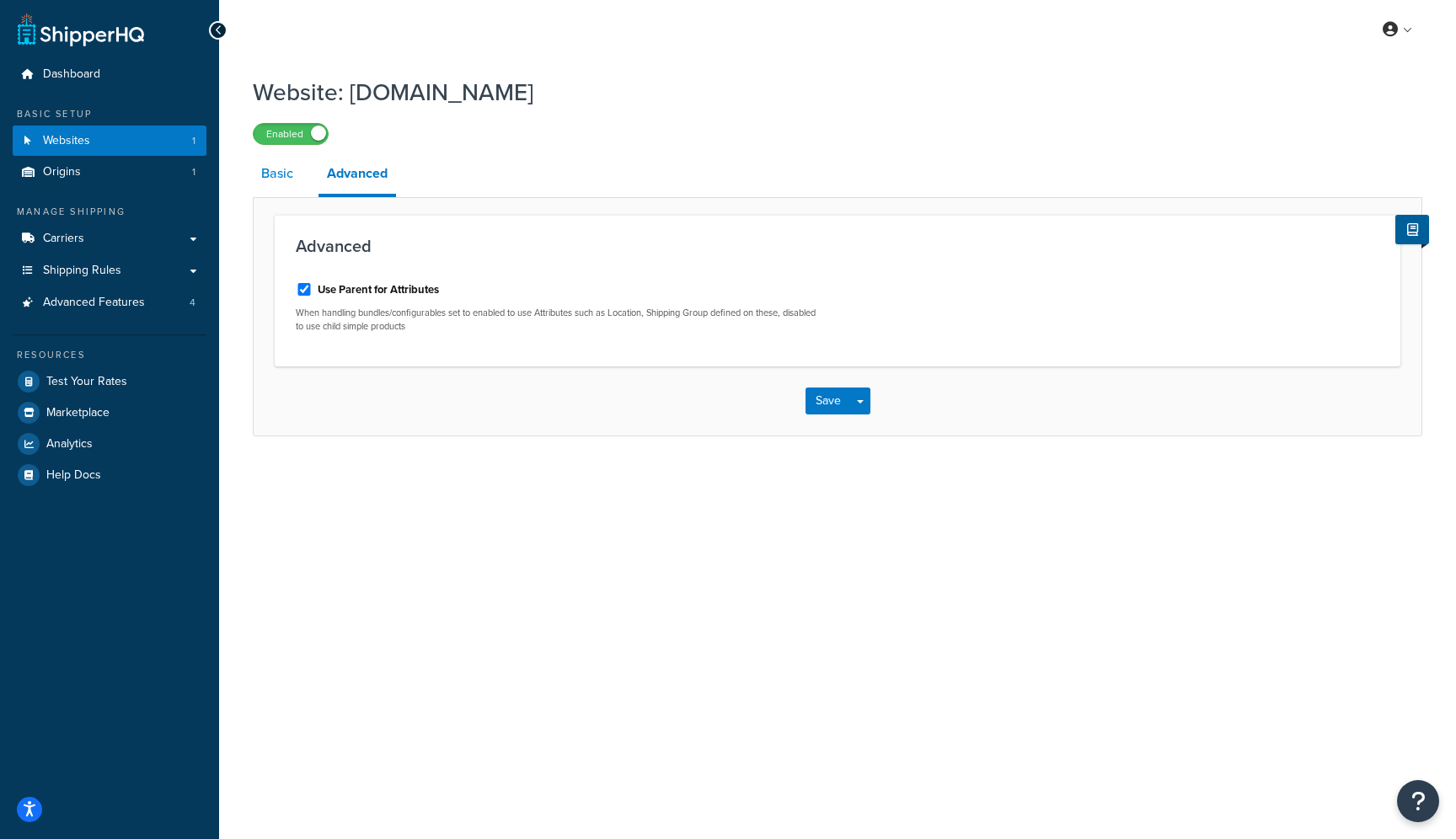
click at [267, 164] on link "Basic" at bounding box center [277, 173] width 49 height 40
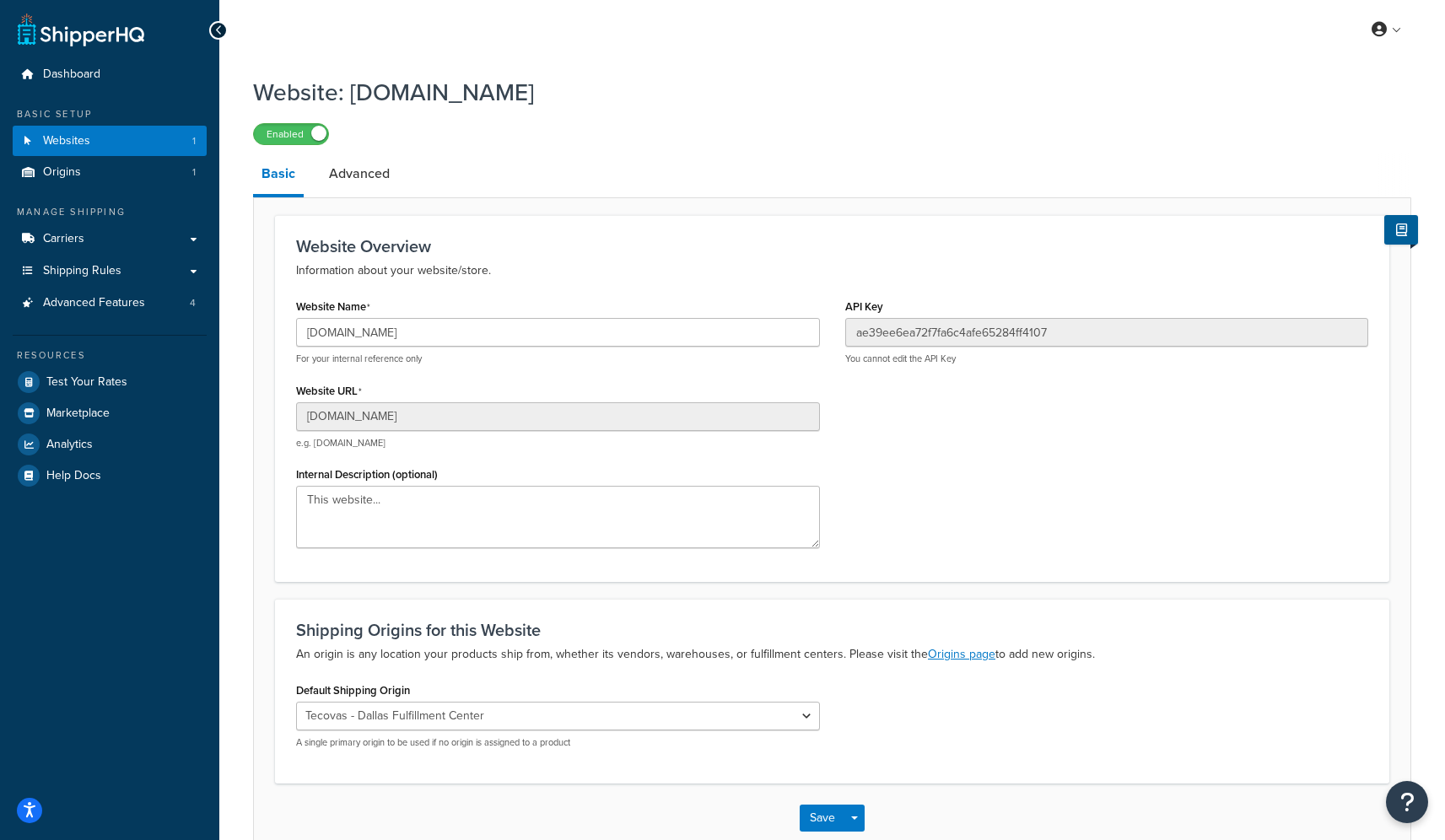
click at [654, 132] on div "Enabled" at bounding box center [832, 133] width 1158 height 24
click at [151, 149] on link "Websites 1" at bounding box center [109, 142] width 194 height 32
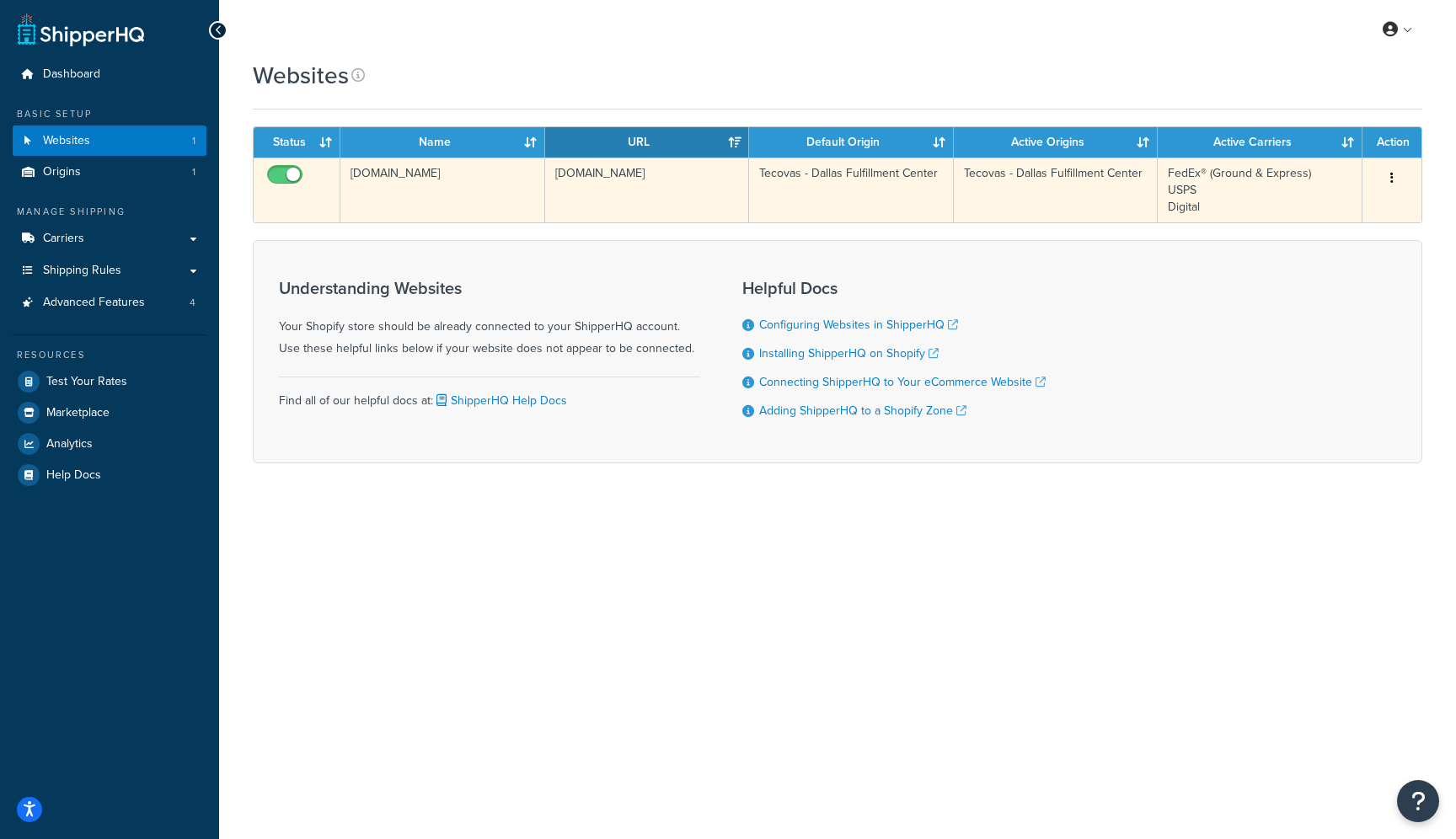
click at [289, 174] on input "checkbox" at bounding box center [286, 178] width 46 height 21
checkbox input "false"
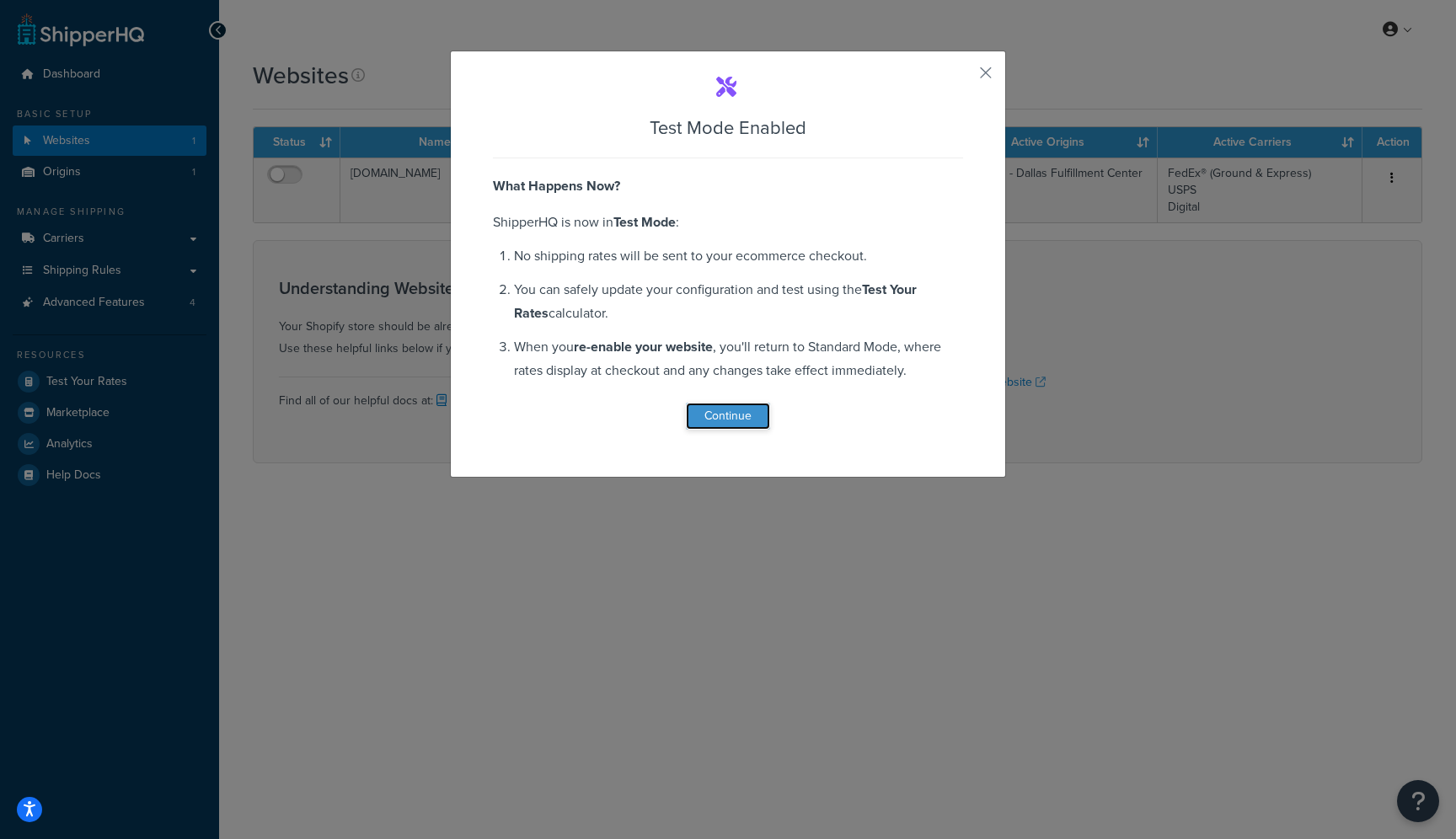
click at [706, 419] on button "Continue" at bounding box center [728, 415] width 85 height 27
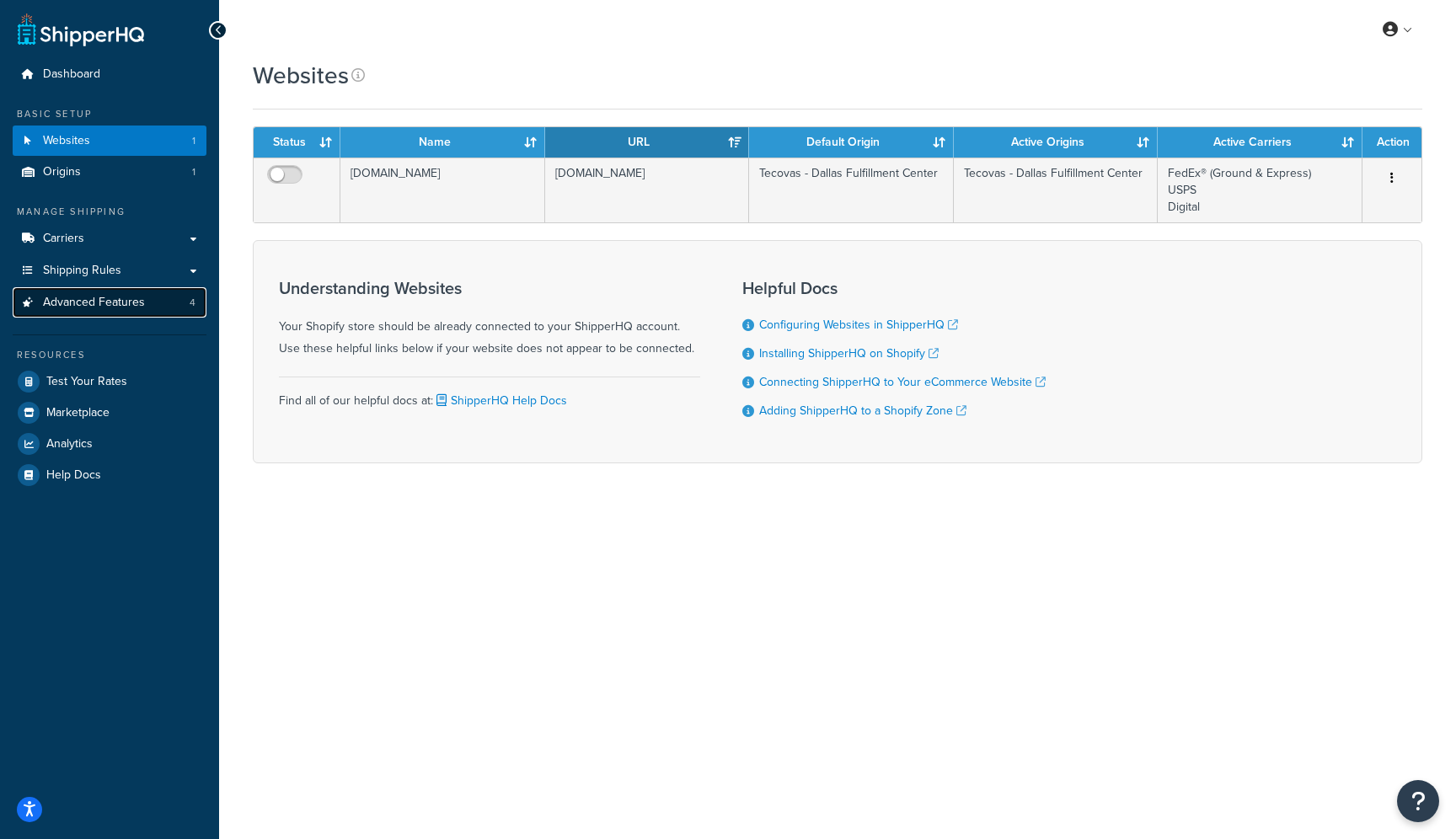
click at [107, 302] on span "Advanced Features" at bounding box center [94, 303] width 102 height 15
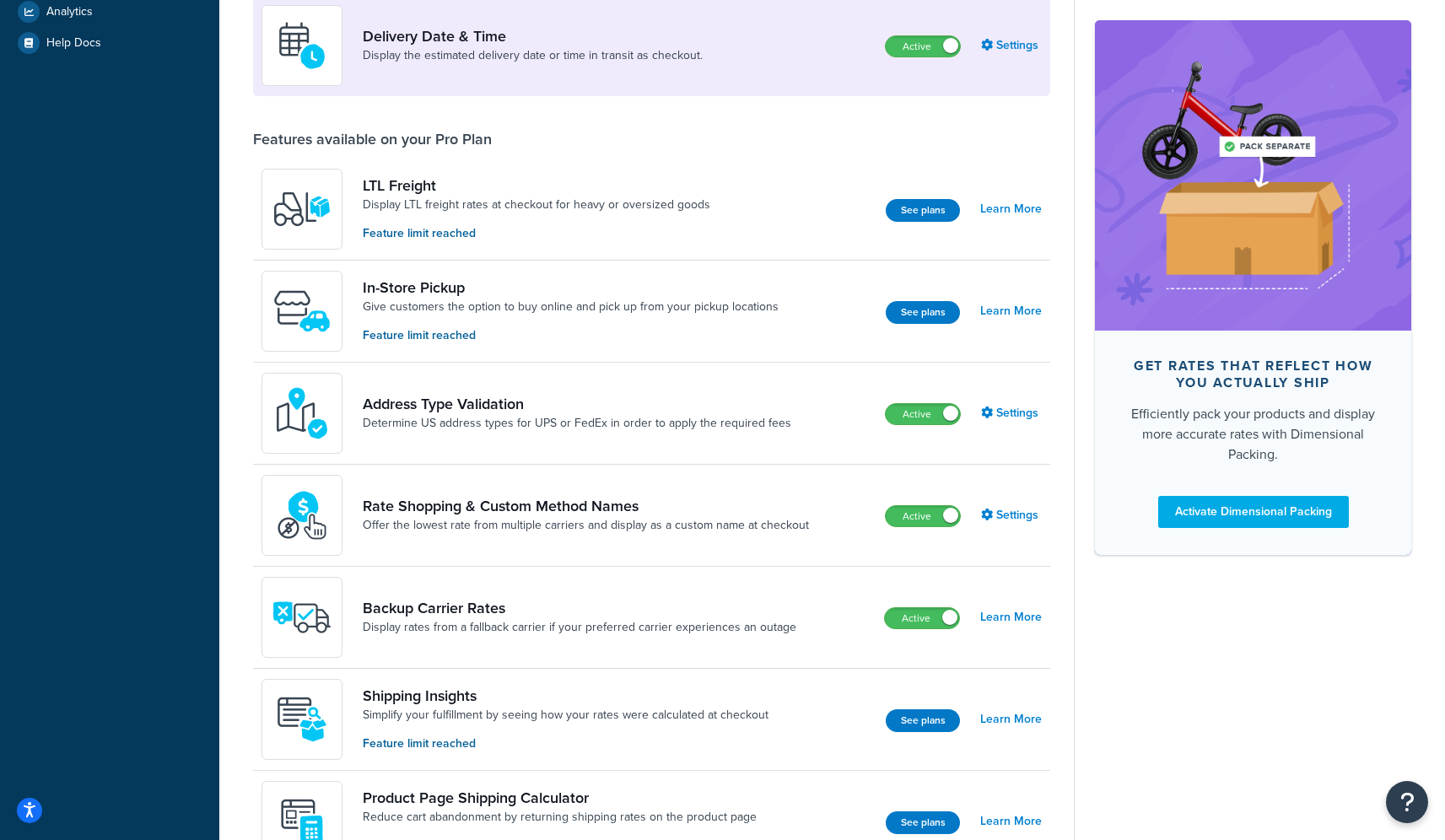
scroll to position [464, 0]
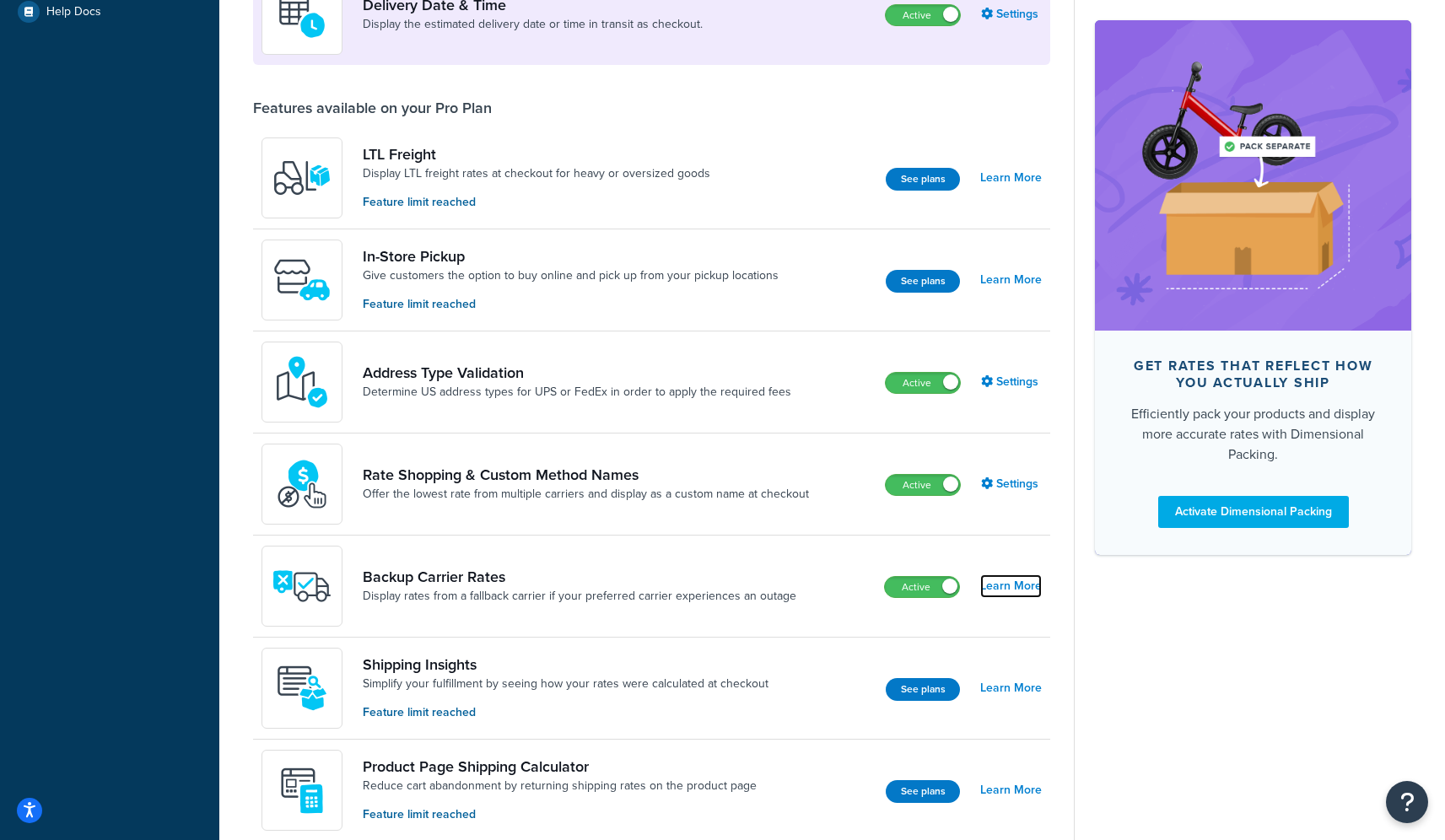
click at [1030, 584] on link "Learn More" at bounding box center [1011, 586] width 62 height 24
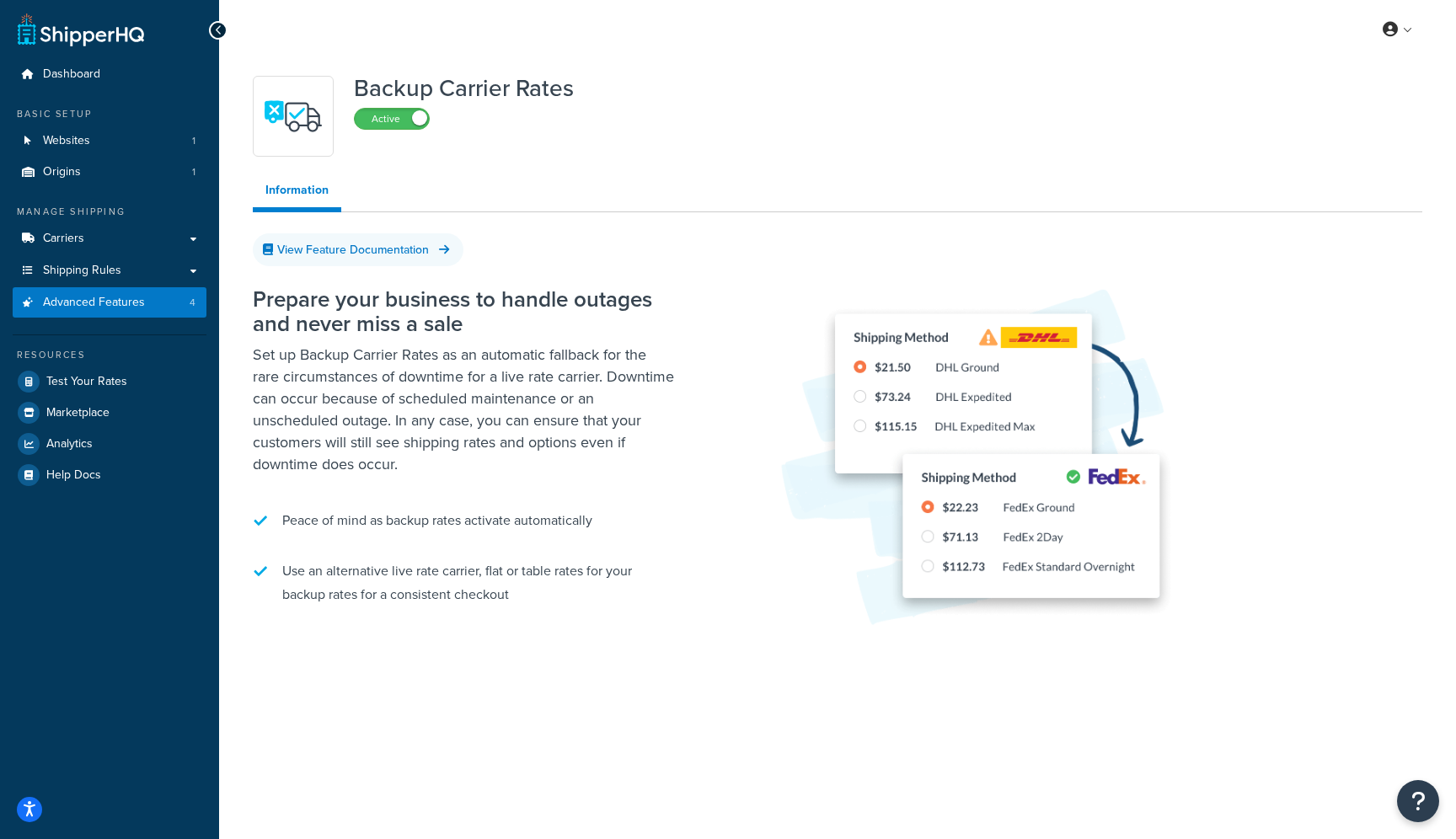
click at [403, 370] on p "Set up Backup Carrier Rates as an automatic fallback for the rare circumstances…" at bounding box center [463, 409] width 421 height 132
click at [337, 252] on link "View Feature Documentation" at bounding box center [358, 249] width 211 height 32
click at [82, 237] on span "Carriers" at bounding box center [64, 238] width 41 height 15
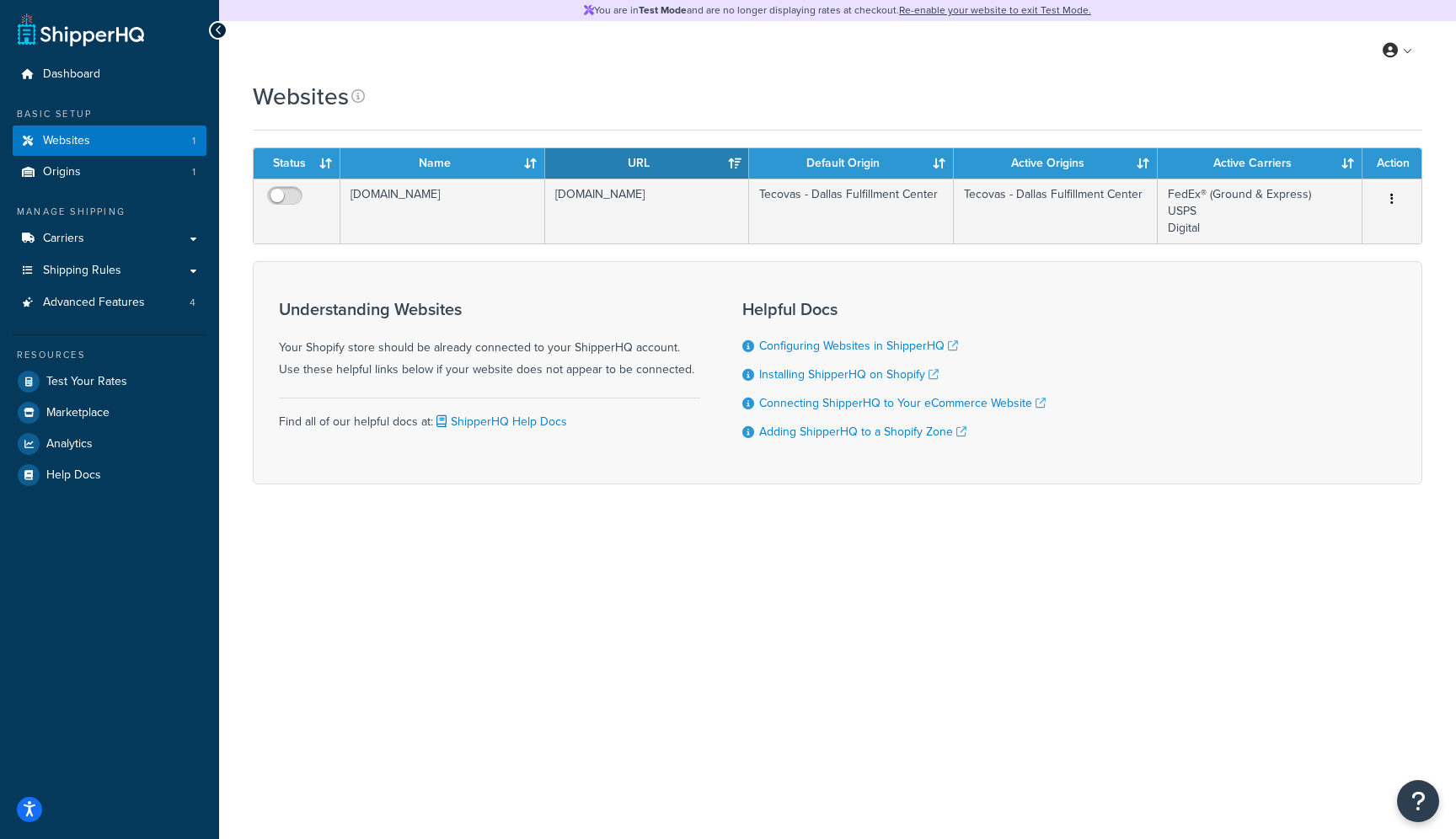
click at [1174, 400] on div "Understanding Websites Your Shopify store should be already connected to your S…" at bounding box center [837, 372] width 1170 height 223
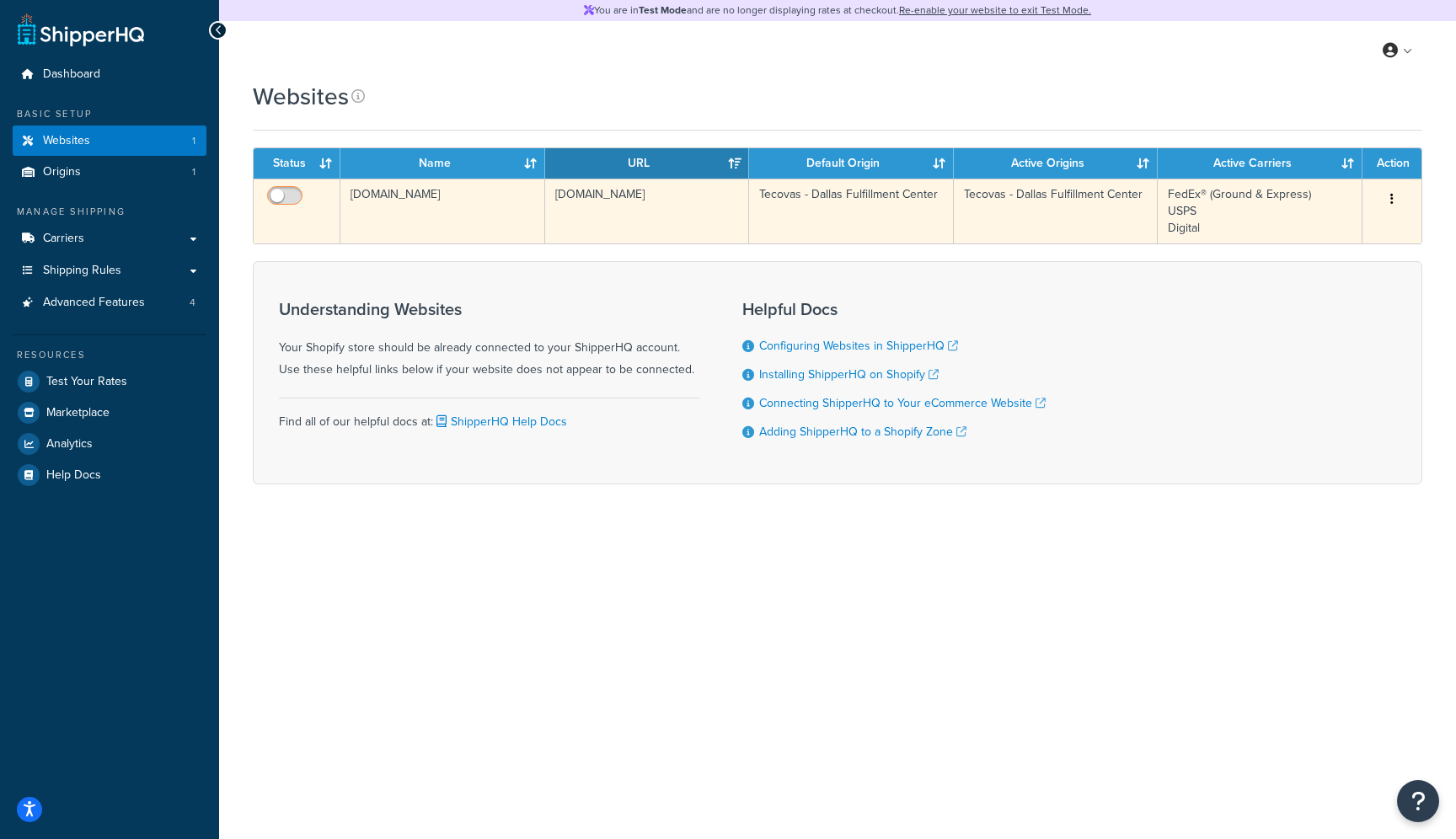
click at [290, 199] on input "checkbox" at bounding box center [286, 200] width 46 height 21
checkbox input "true"
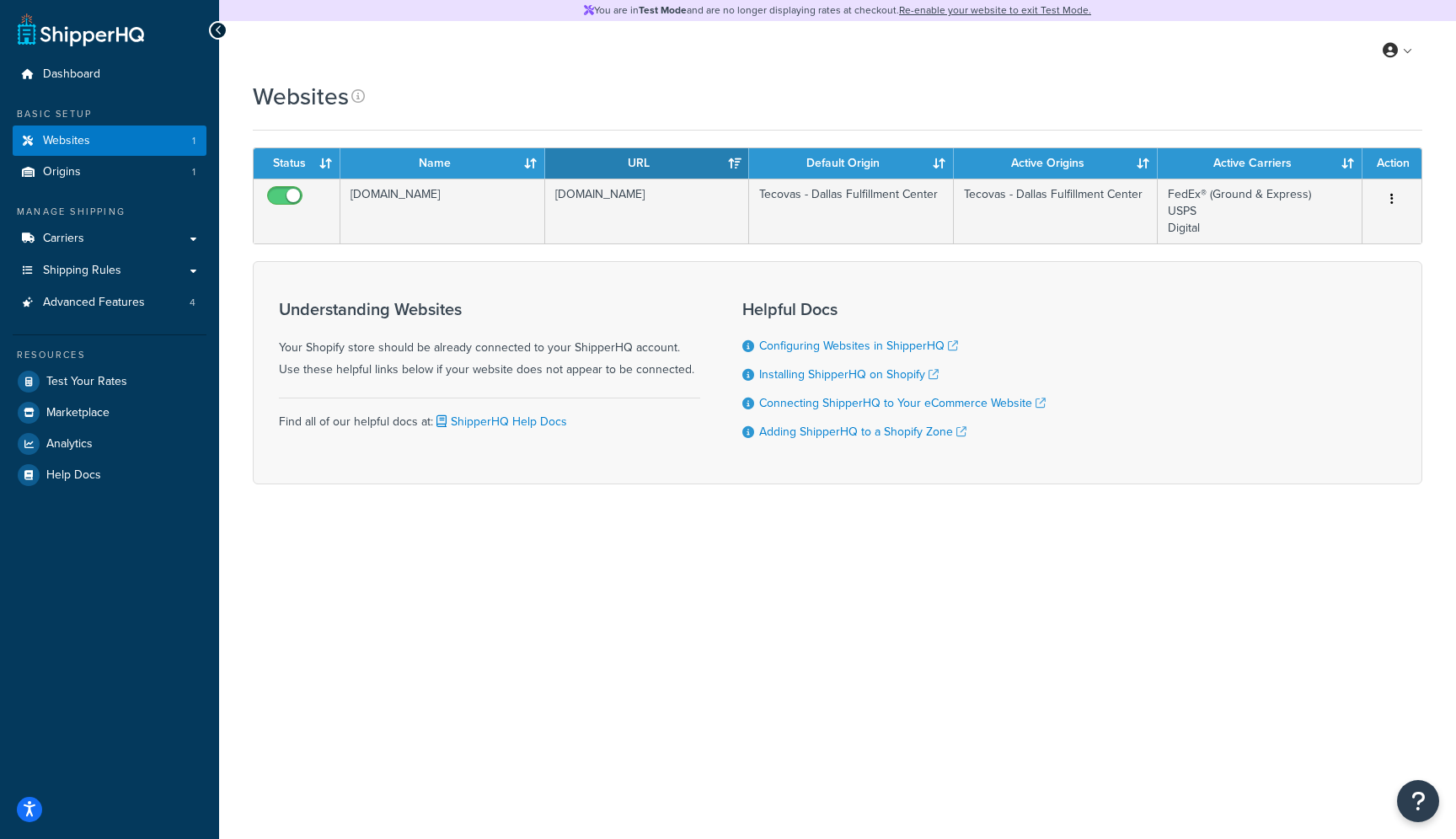
click at [917, 578] on div "You are in Test Mode and are no longer displaying rates at checkout. Re-enable …" at bounding box center [837, 419] width 1237 height 839
click at [1206, 282] on div "Understanding Websites Your Shopify store should be already connected to your S…" at bounding box center [837, 372] width 1170 height 223
click at [965, 12] on link "Re-enable your website to exit Test Mode." at bounding box center [995, 10] width 192 height 15
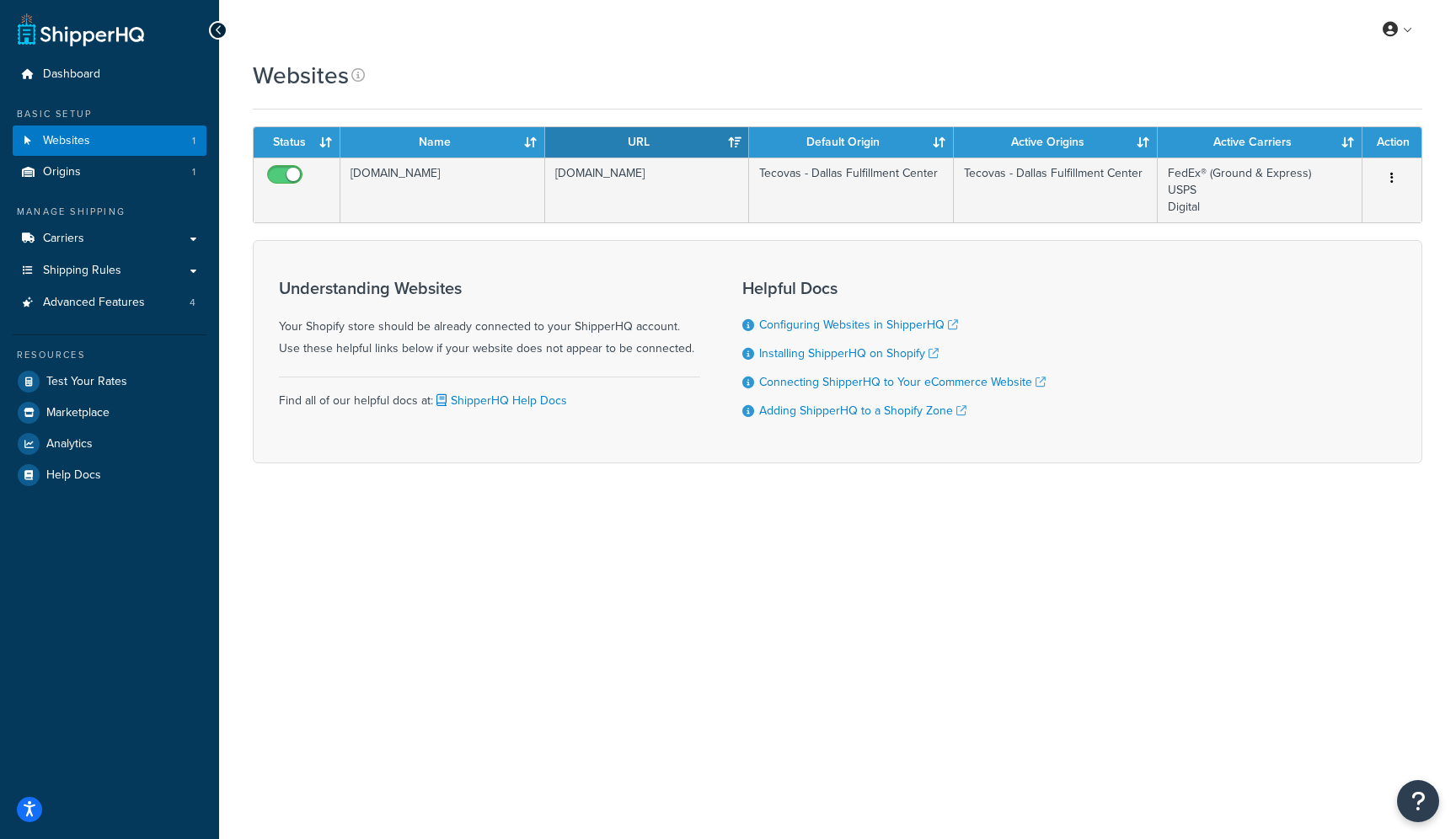
click at [624, 65] on div "Websites" at bounding box center [837, 75] width 1170 height 32
click at [105, 267] on span "Shipping Rules" at bounding box center [83, 270] width 79 height 15
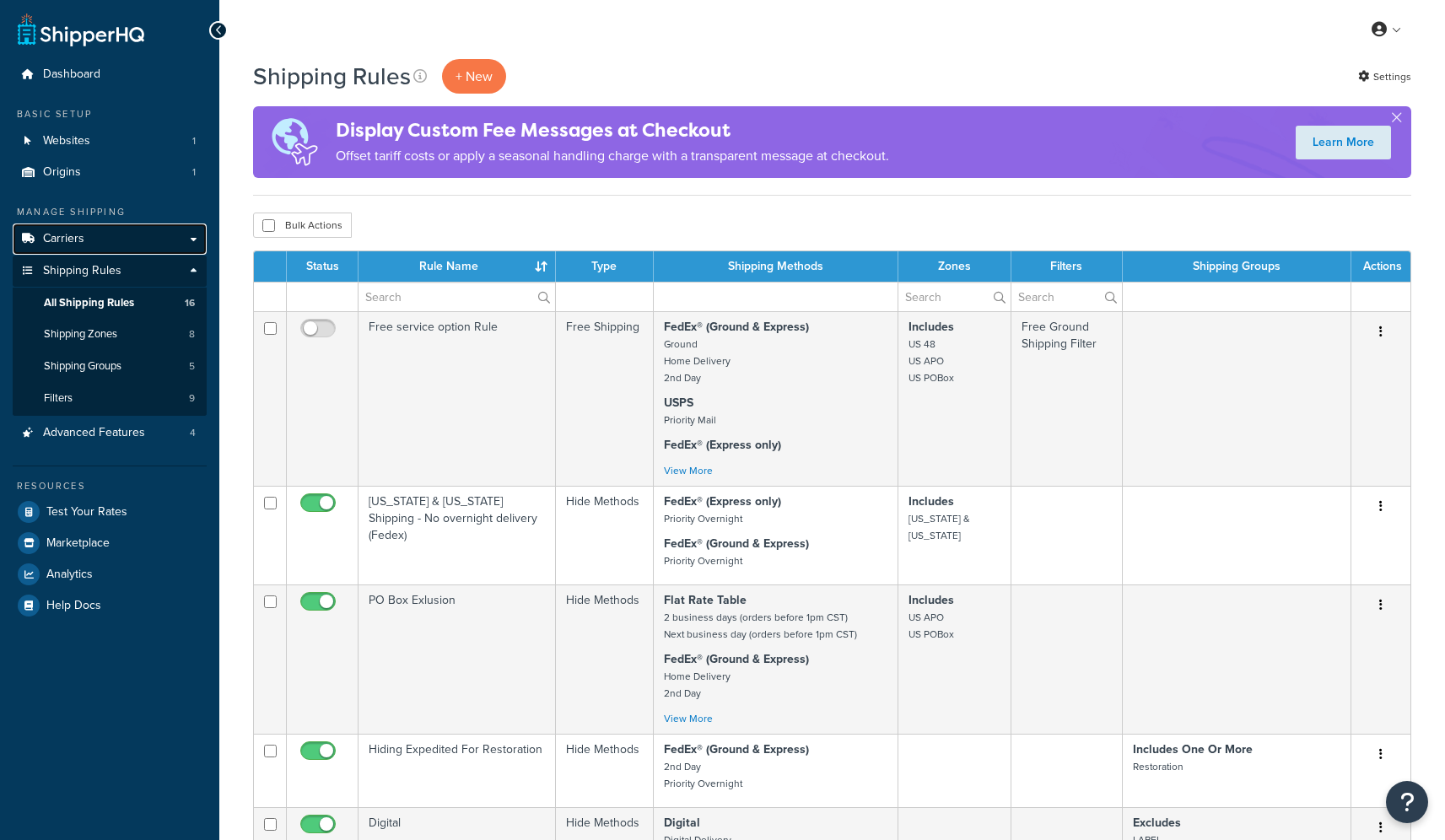
click at [110, 237] on link "Carriers" at bounding box center [109, 239] width 194 height 32
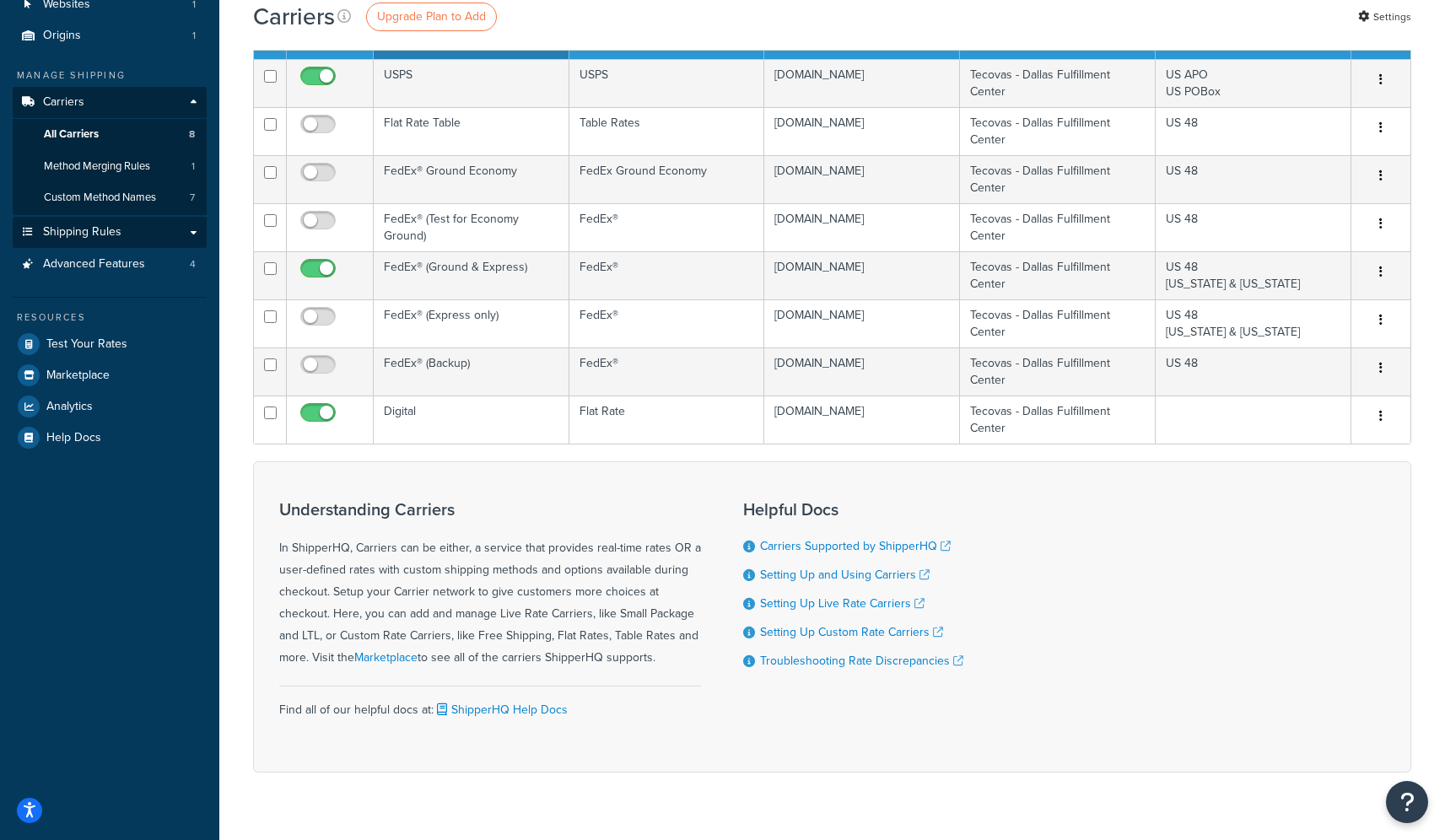
scroll to position [37, 0]
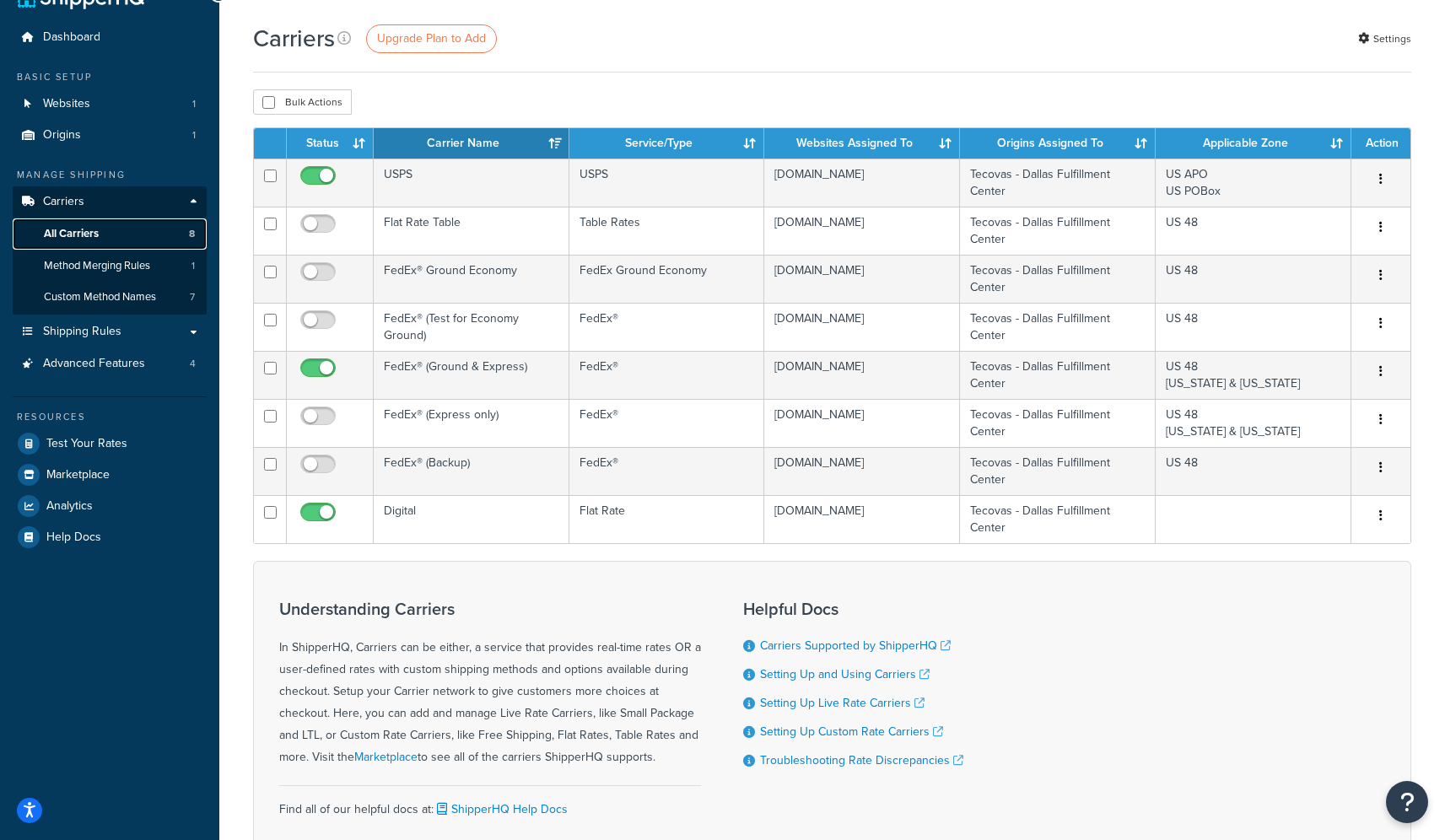
click at [127, 238] on link "All Carriers 8" at bounding box center [109, 234] width 194 height 32
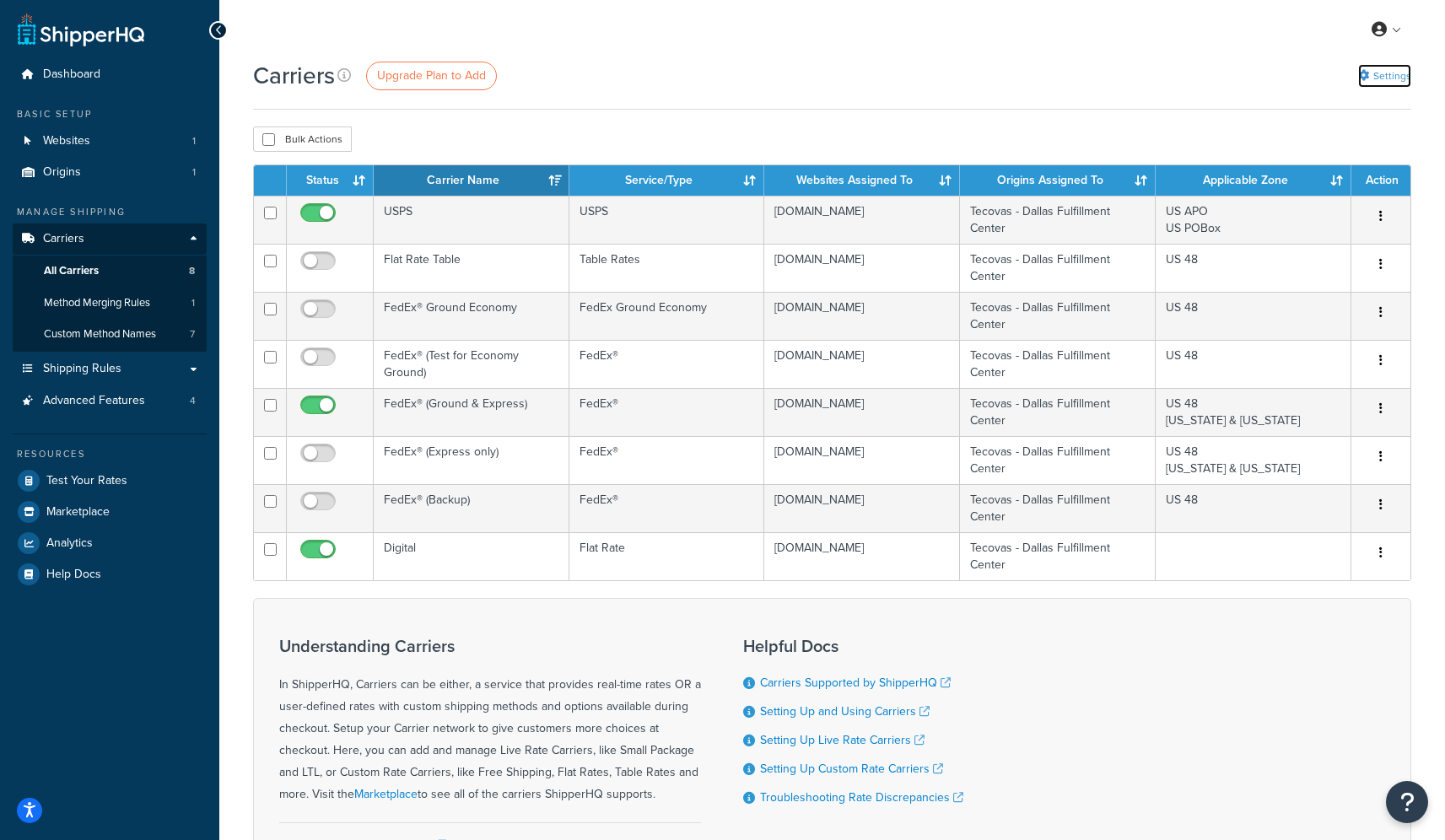
click at [1369, 77] on link "Settings" at bounding box center [1385, 76] width 53 height 24
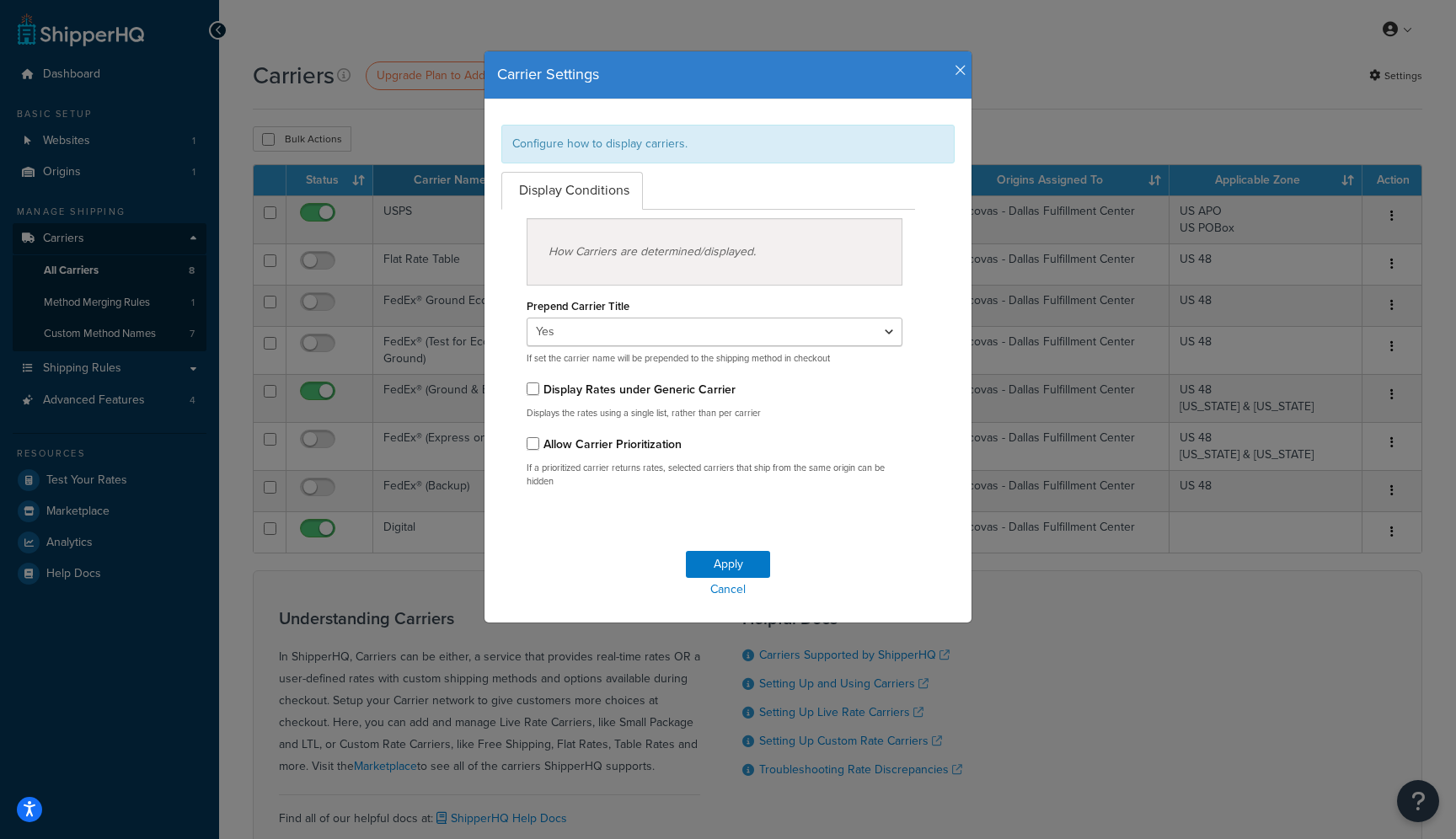
click at [954, 74] on icon "button" at bounding box center [960, 70] width 12 height 15
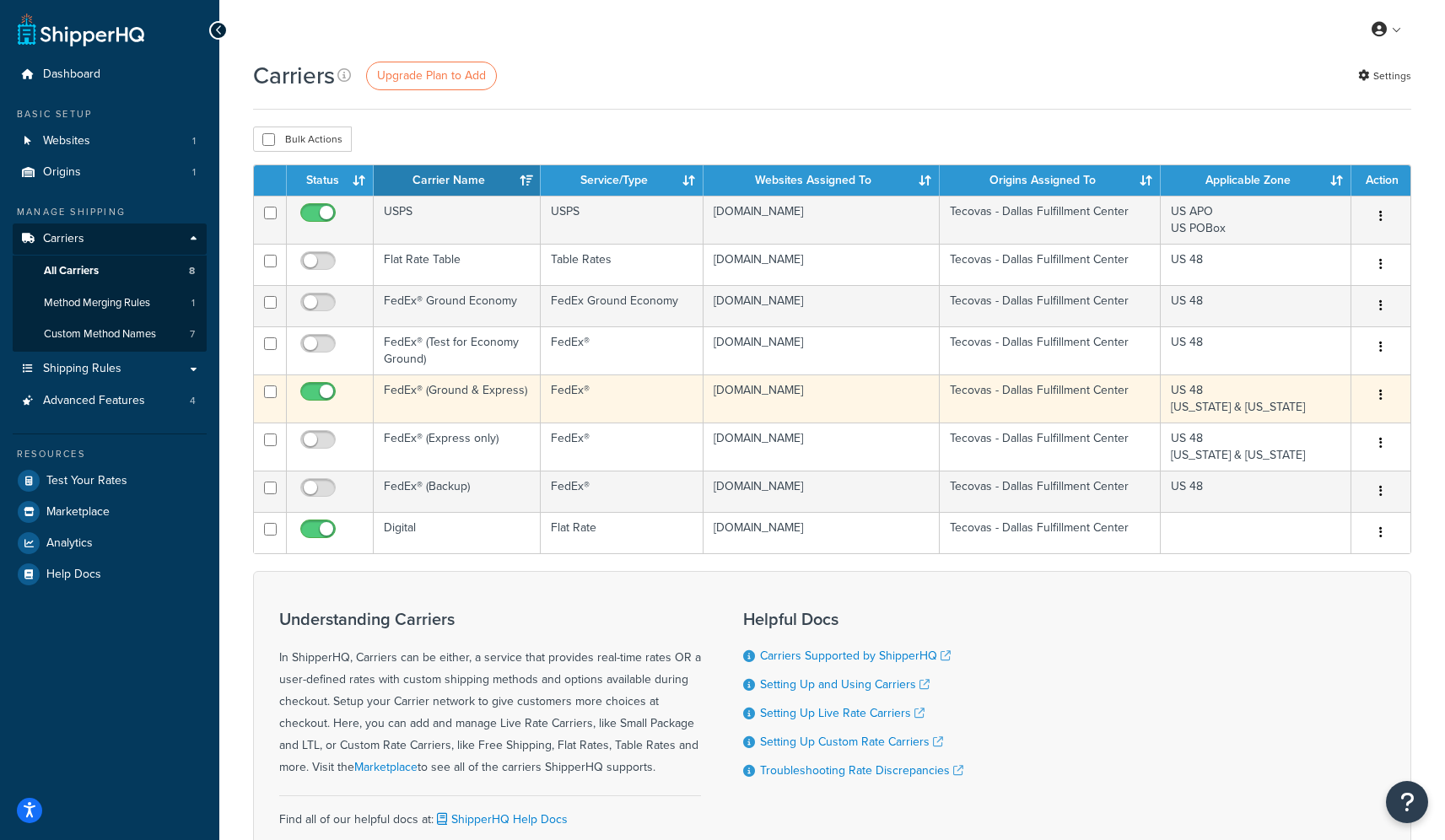
click at [1377, 399] on button "button" at bounding box center [1381, 395] width 24 height 27
click at [1330, 431] on link "Edit" at bounding box center [1312, 429] width 133 height 34
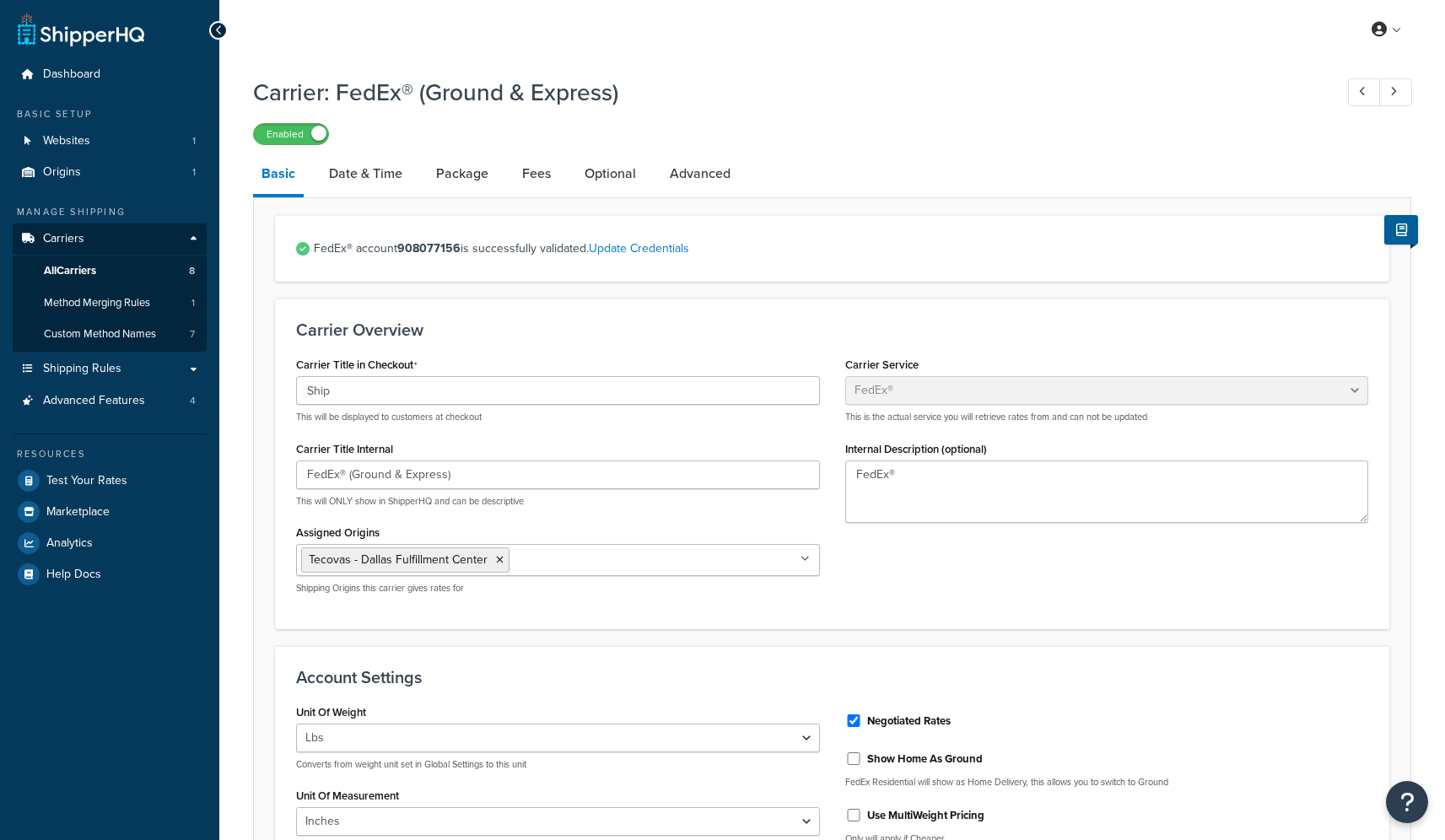
select select "fedEx"
select select "REGULAR_PICKUP"
select select "YOUR_PACKAGING"
click at [715, 176] on link "Advanced" at bounding box center [699, 173] width 78 height 40
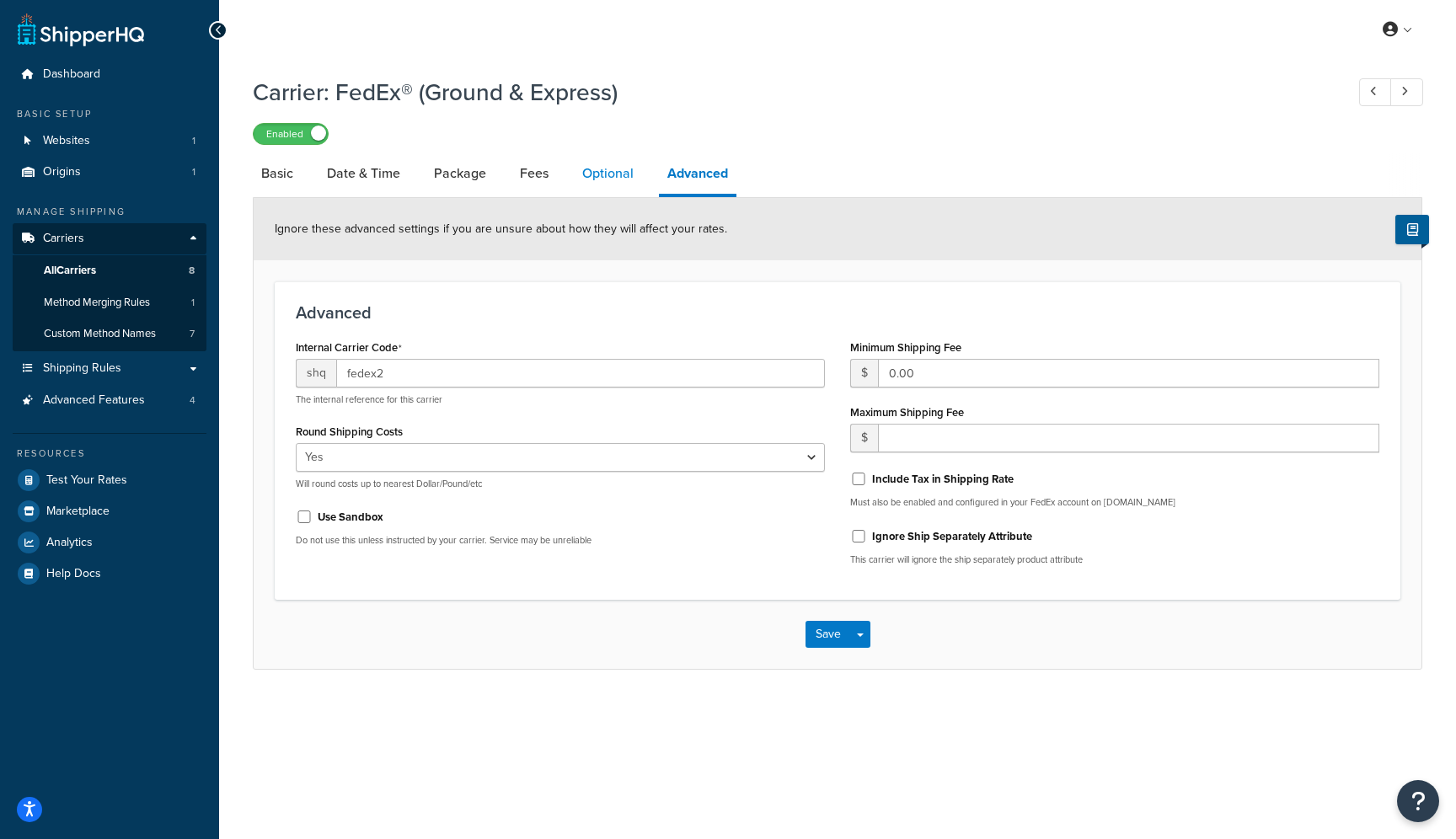
click at [623, 185] on link "Optional" at bounding box center [607, 173] width 68 height 40
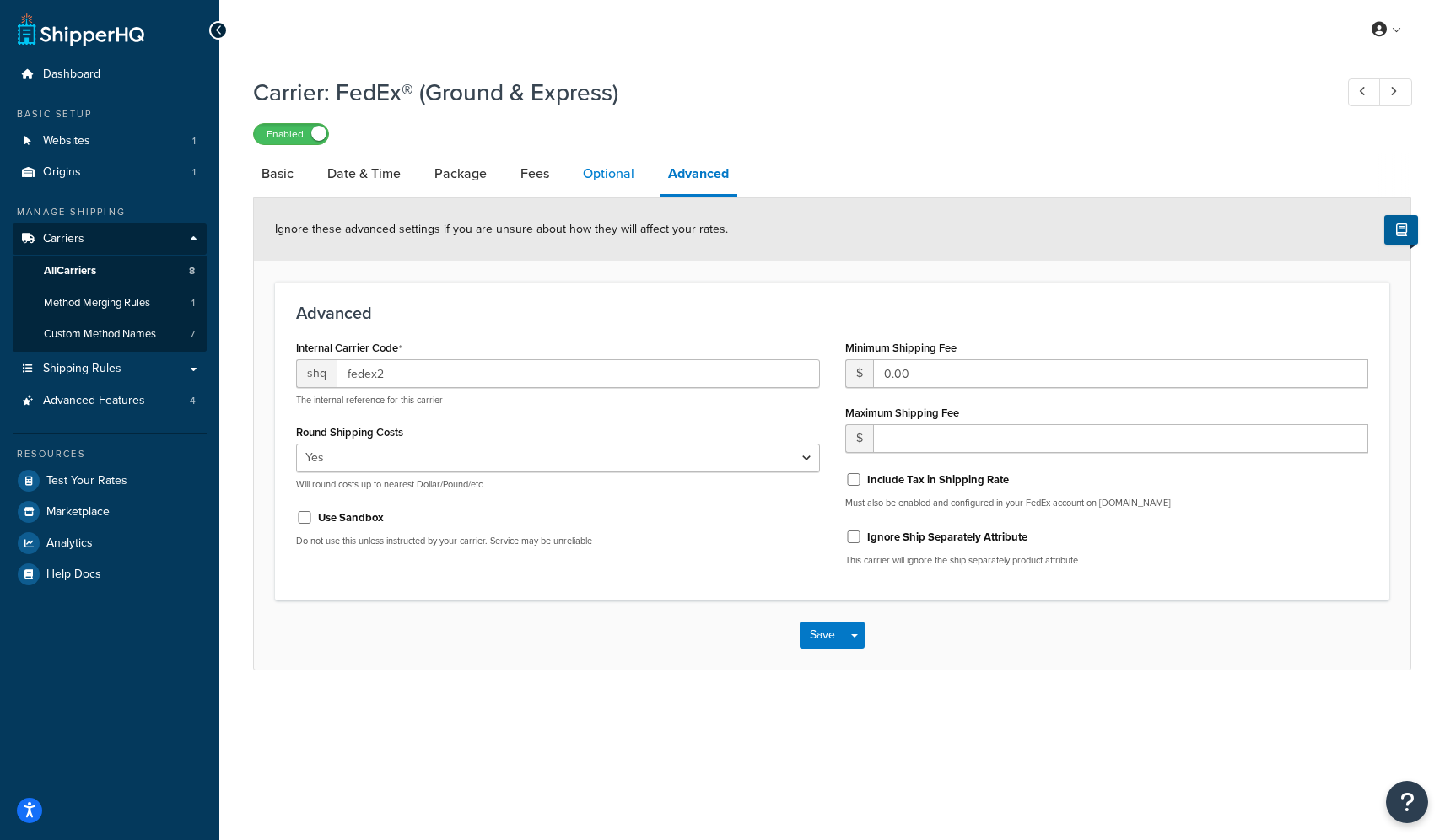
select select "residential"
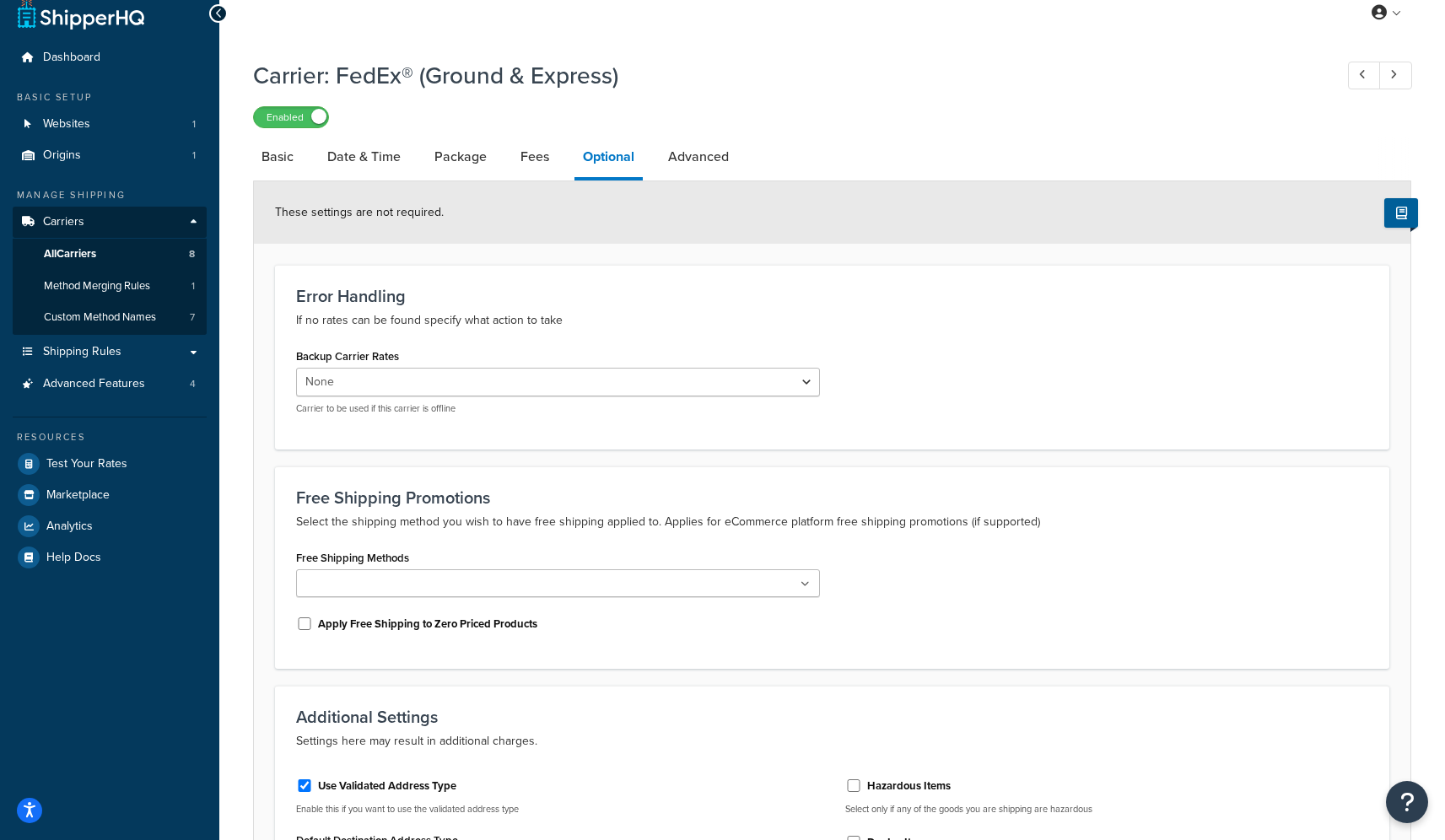
scroll to position [23, 0]
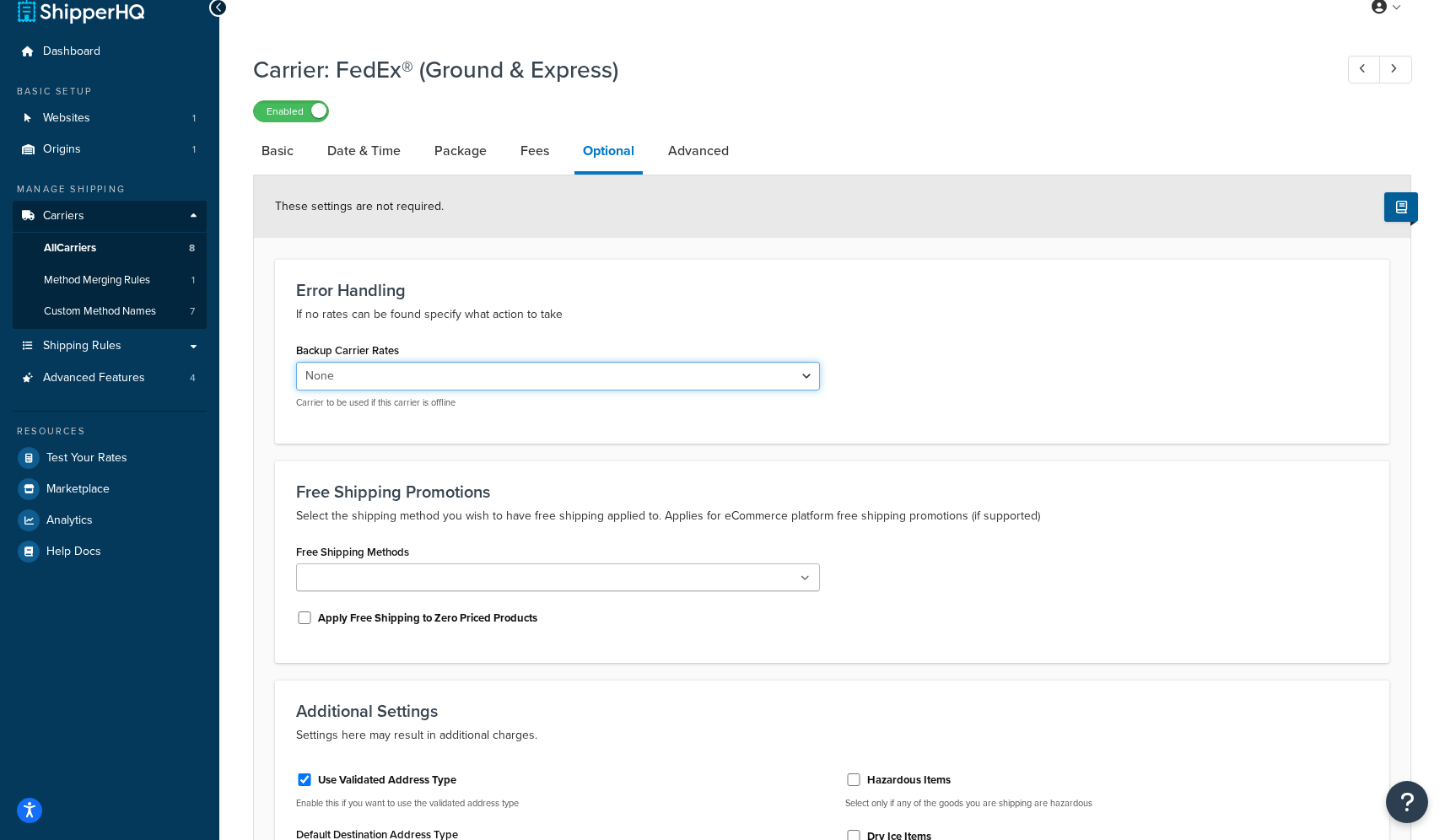
click at [761, 373] on select "None USPS Flat Rate Table FedEx® (Express only) FedEx® Ground Economy Digital F…" at bounding box center [558, 375] width 524 height 29
click at [1008, 321] on p "If no rates can be found specify what action to take" at bounding box center [832, 314] width 1072 height 21
